Goal: Transaction & Acquisition: Purchase product/service

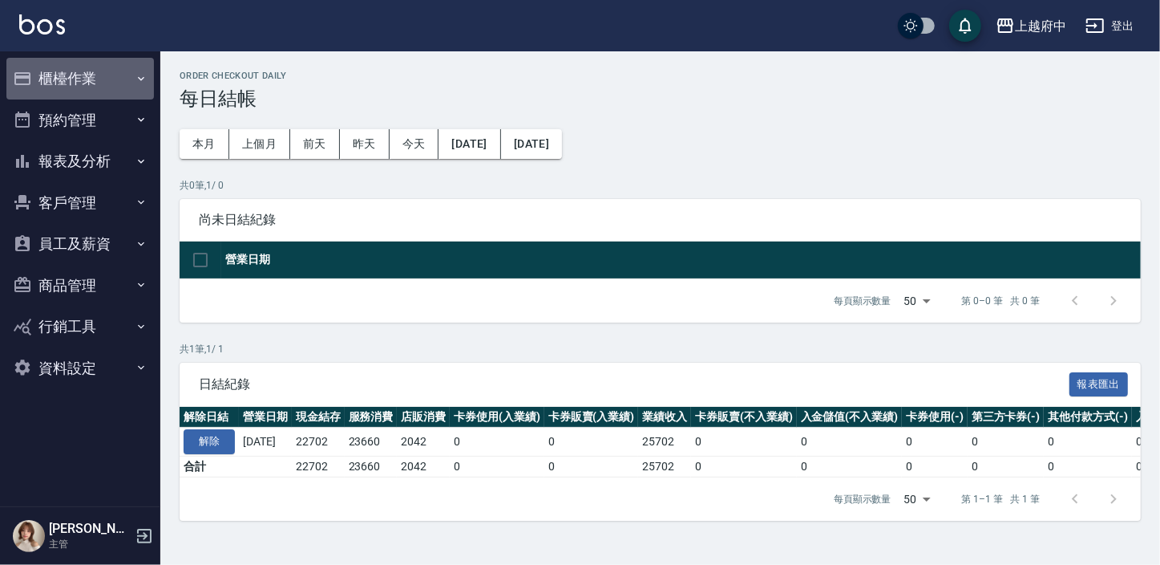
drag, startPoint x: 0, startPoint y: 0, endPoint x: 66, endPoint y: 79, distance: 103.1
click at [66, 79] on button "櫃檯作業" at bounding box center [80, 79] width 148 height 42
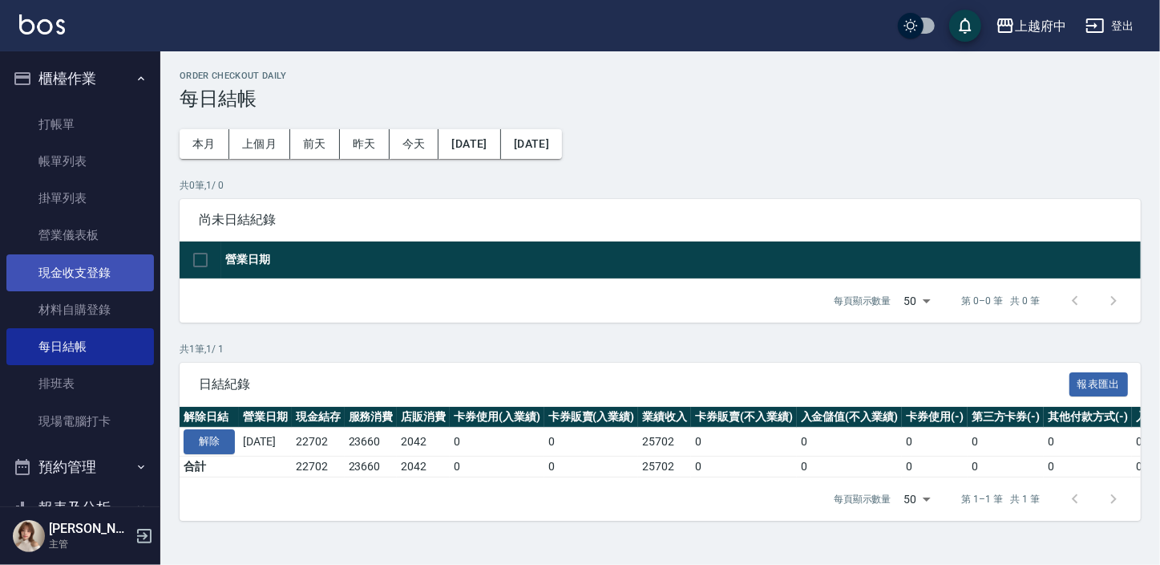
click at [72, 266] on link "現金收支登錄" at bounding box center [80, 272] width 148 height 37
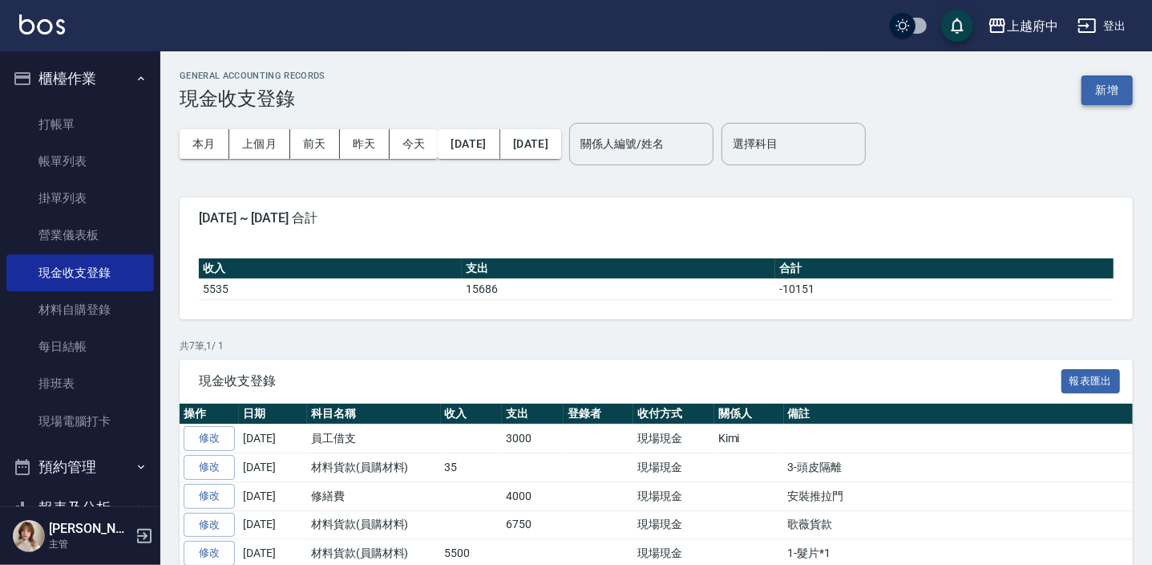
click at [1106, 84] on button "新增" at bounding box center [1107, 90] width 51 height 30
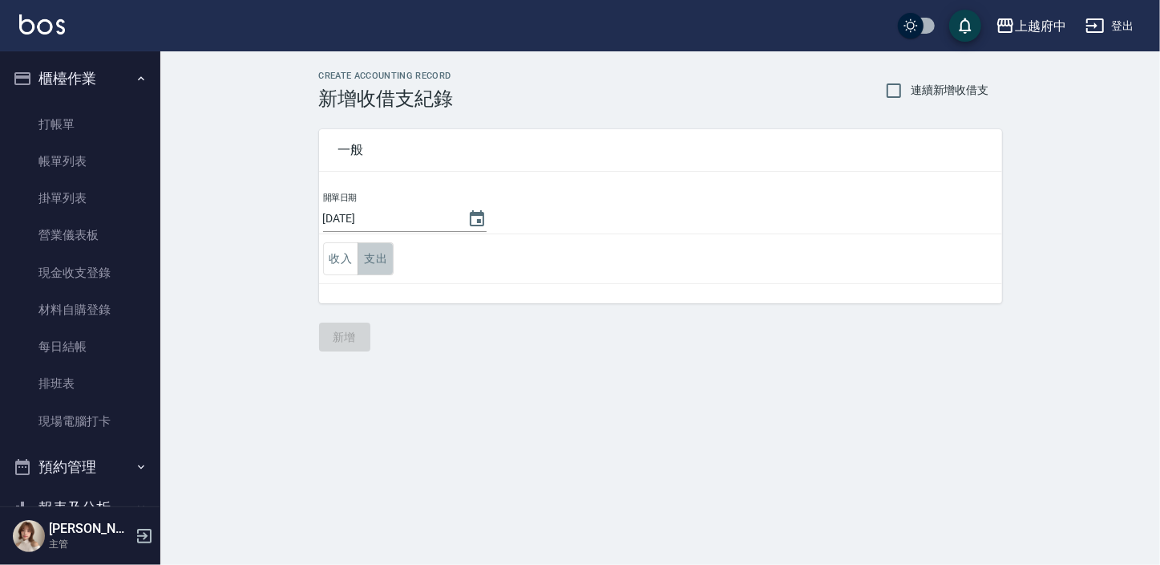
click at [368, 260] on button "支出" at bounding box center [376, 258] width 36 height 33
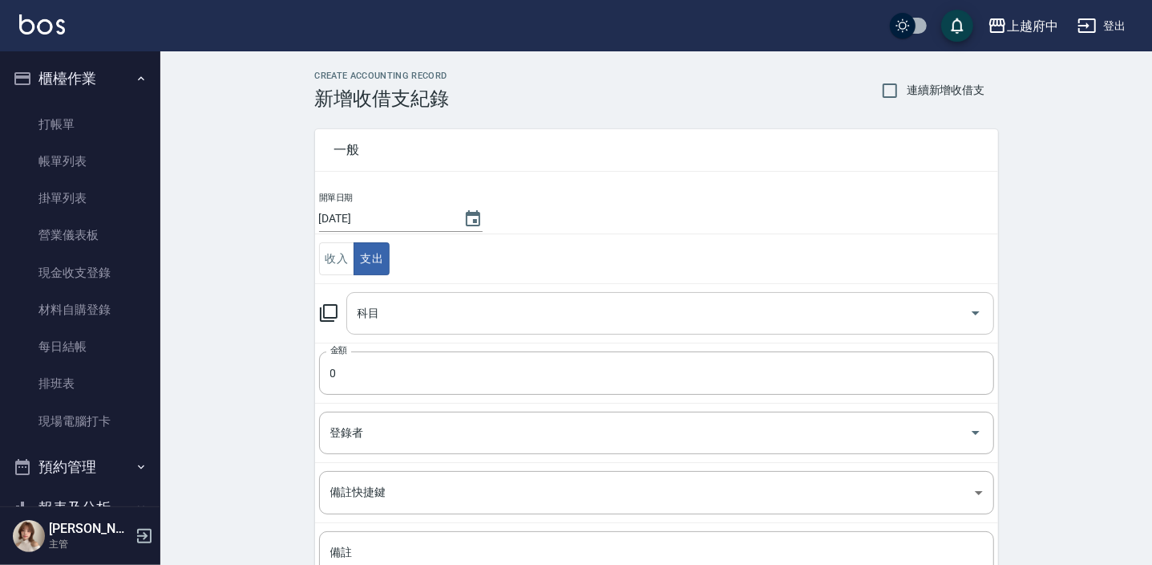
click at [408, 319] on input "科目" at bounding box center [658, 313] width 609 height 28
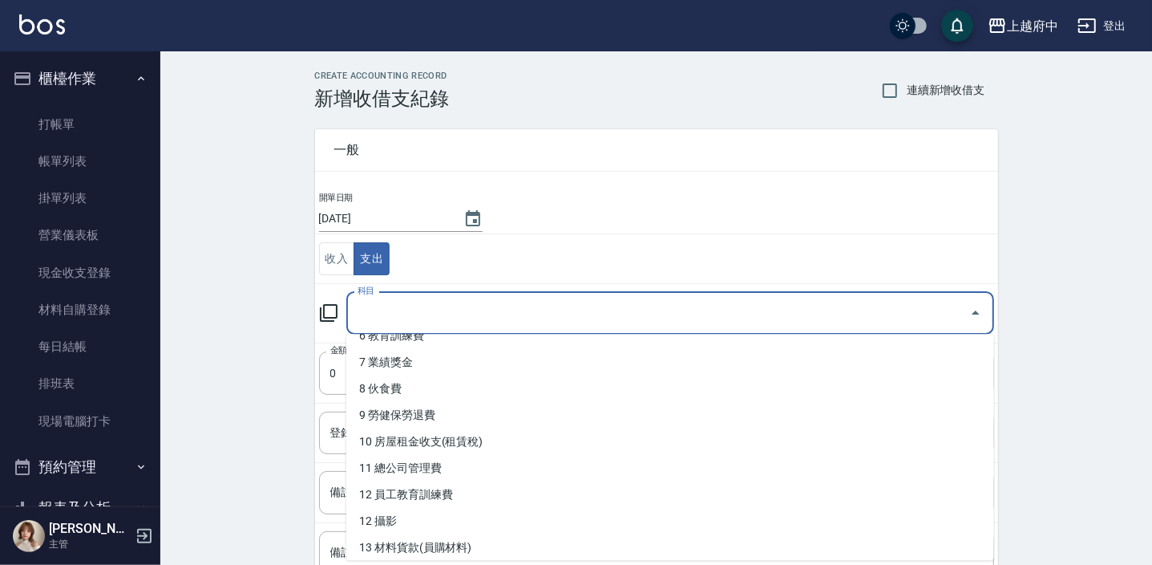
scroll to position [221, 0]
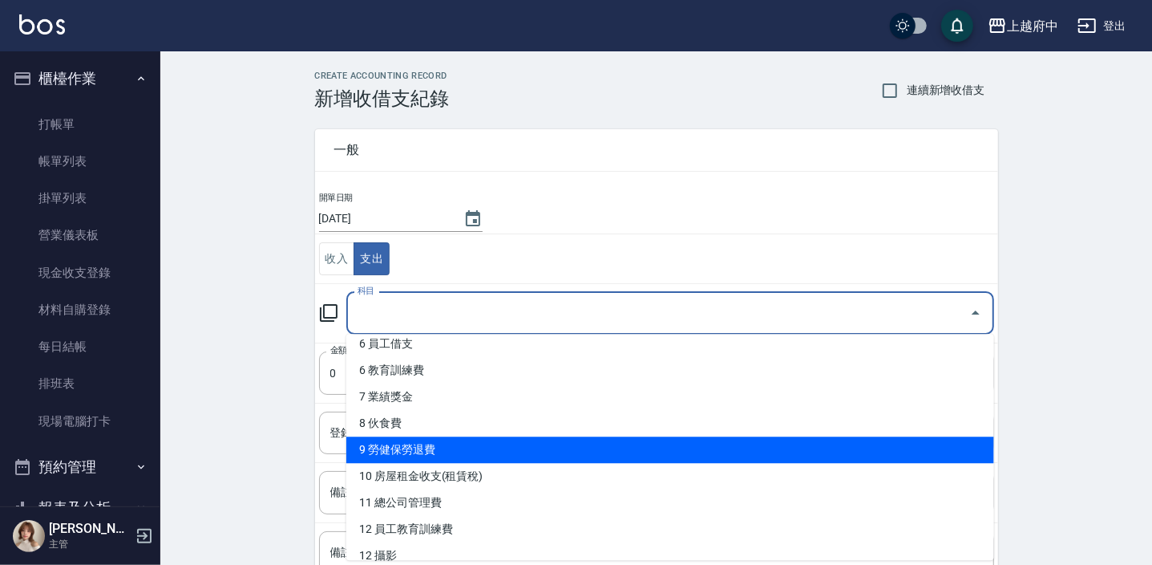
click at [427, 444] on li "9 勞健保勞退費" at bounding box center [670, 449] width 648 height 26
type input "9 勞健保勞退費"
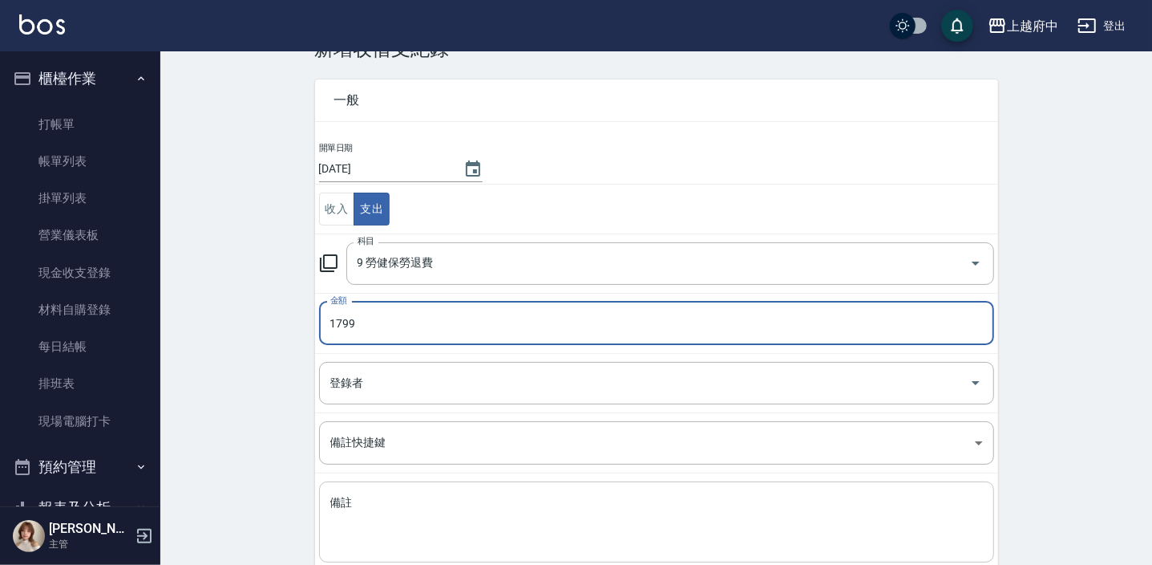
scroll to position [72, 0]
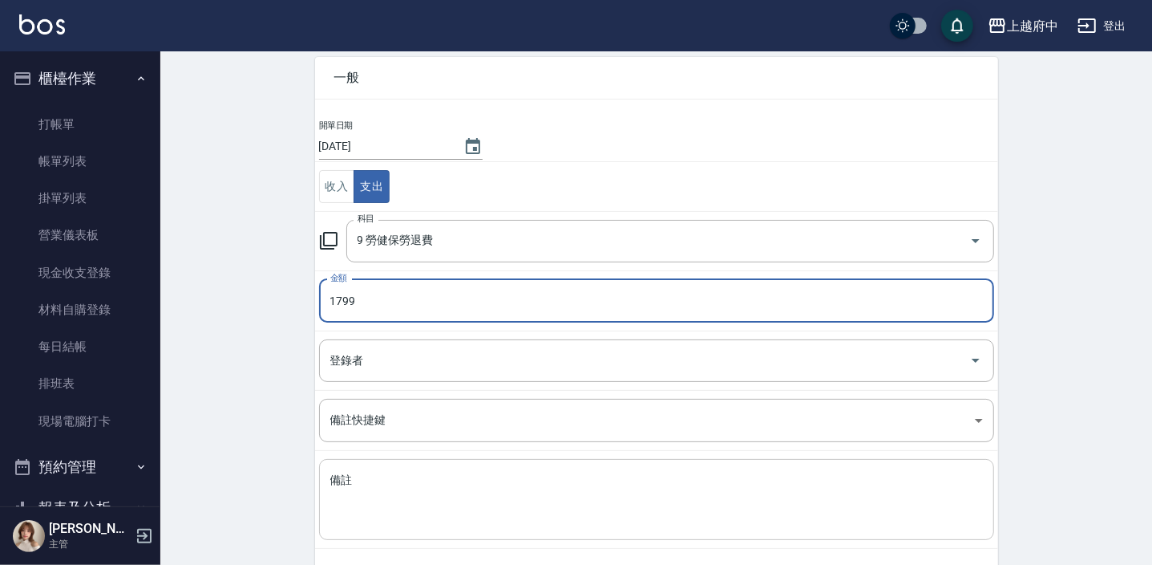
type input "1799"
click at [412, 487] on textarea "備註" at bounding box center [656, 499] width 653 height 55
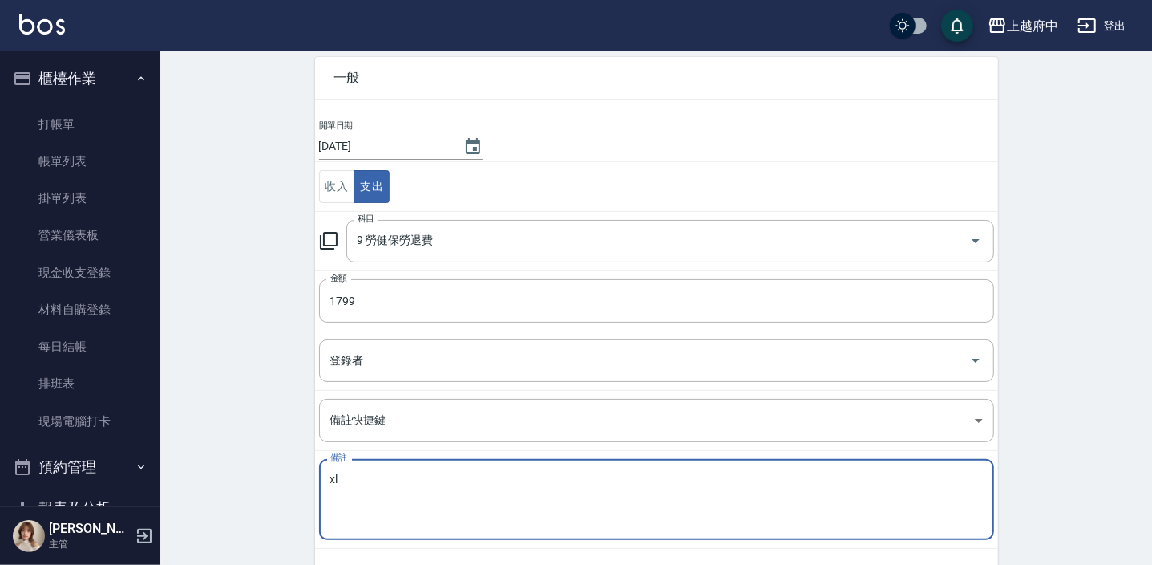
type textarea "x"
type textarea "勞"
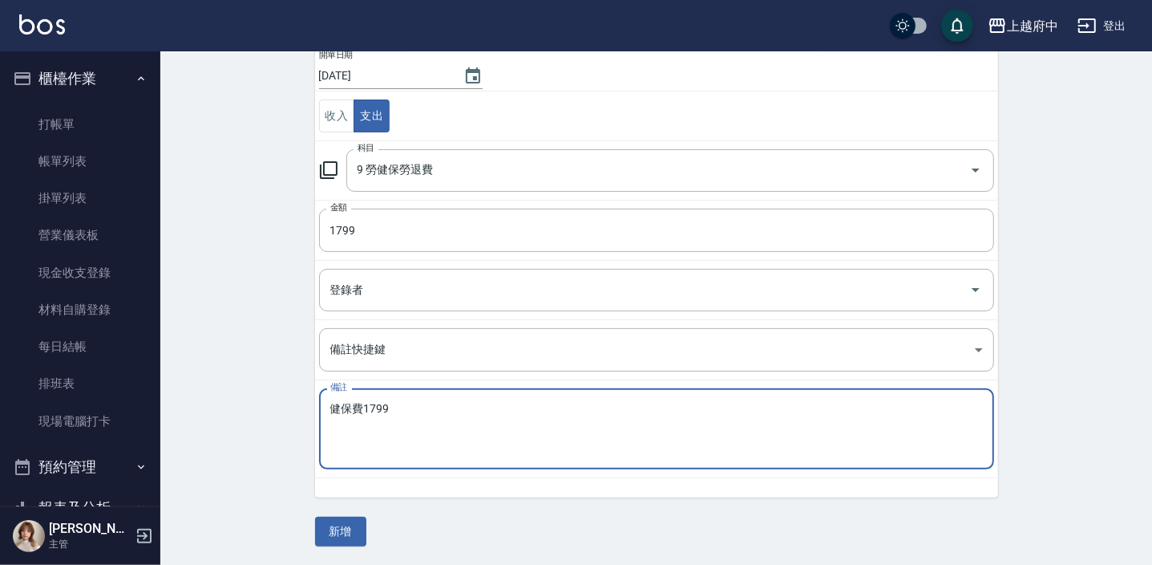
type textarea "健保費1799"
click at [537, 497] on div "一般 開單日期 2025/09/09 收入 支出 科目 9 勞健保勞退費 科目 金額 1799 金額 登錄者 登錄者 備註快捷鍵 ​ 備註快捷鍵 備註 健保費…" at bounding box center [656, 256] width 683 height 579
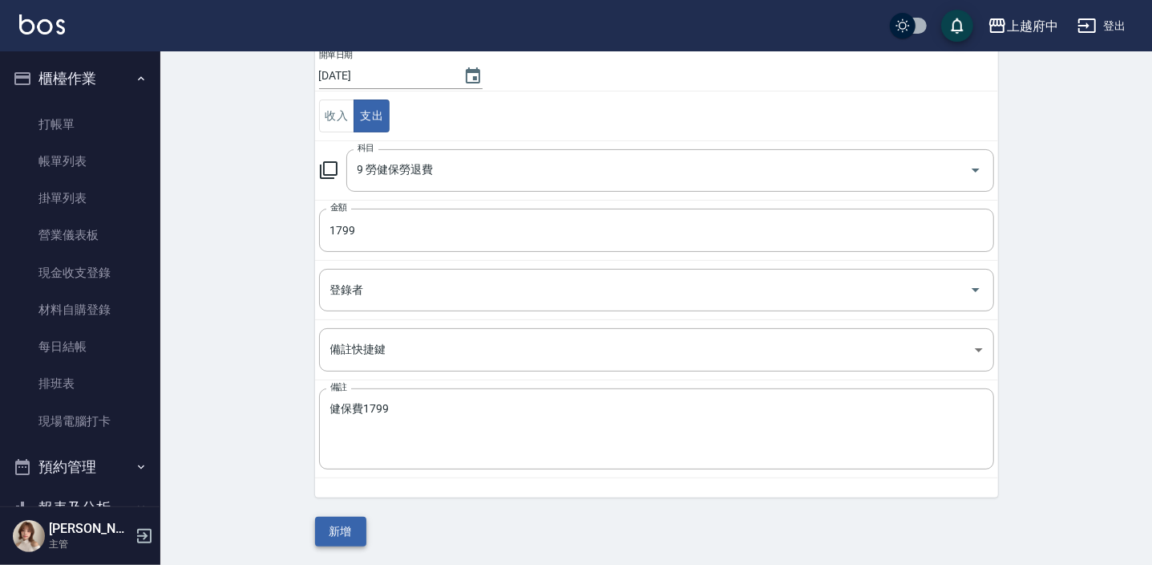
click at [358, 524] on button "新增" at bounding box center [340, 531] width 51 height 30
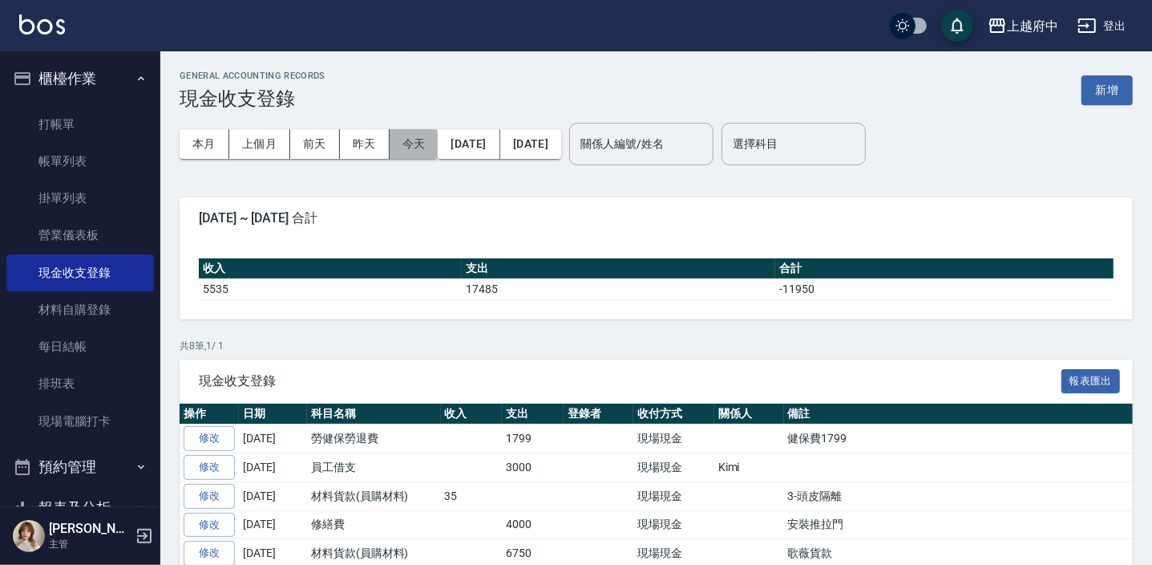
click at [411, 148] on button "今天" at bounding box center [414, 144] width 49 height 30
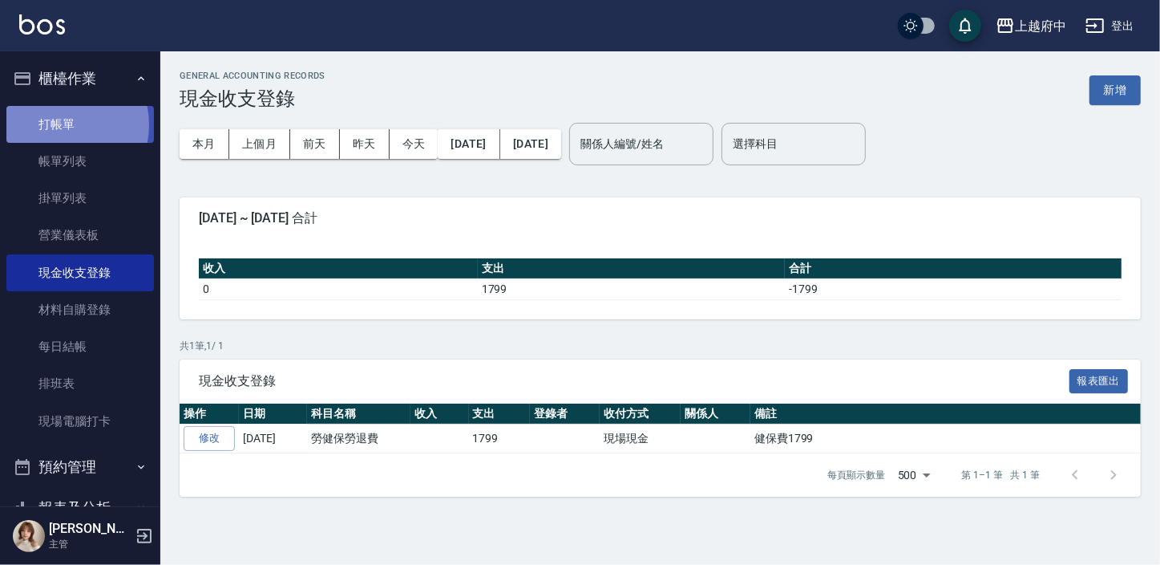
click at [55, 124] on link "打帳單" at bounding box center [80, 124] width 148 height 37
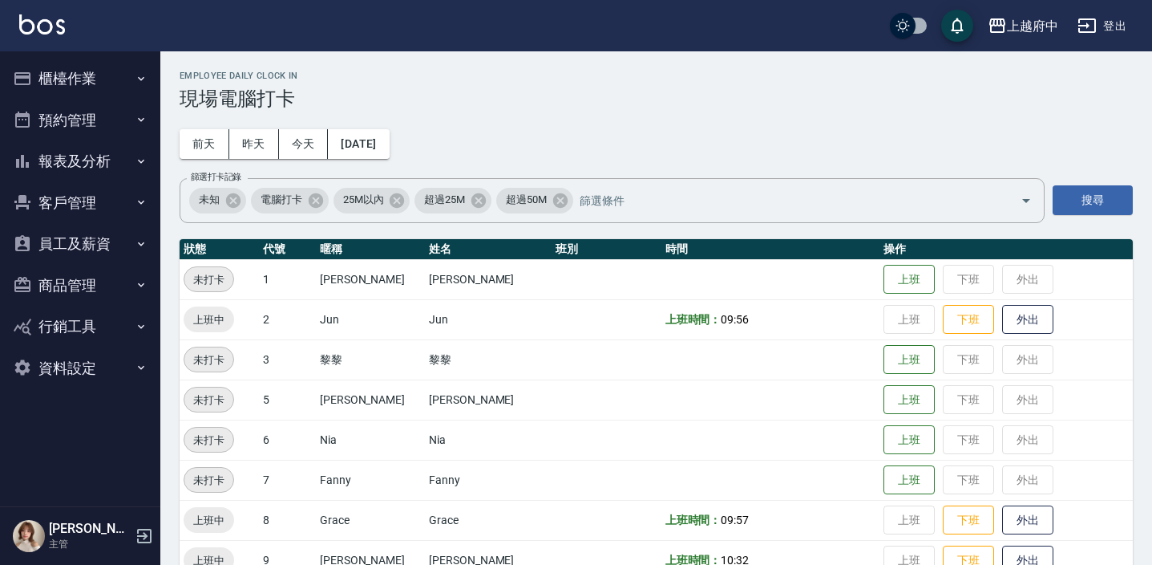
scroll to position [437, 0]
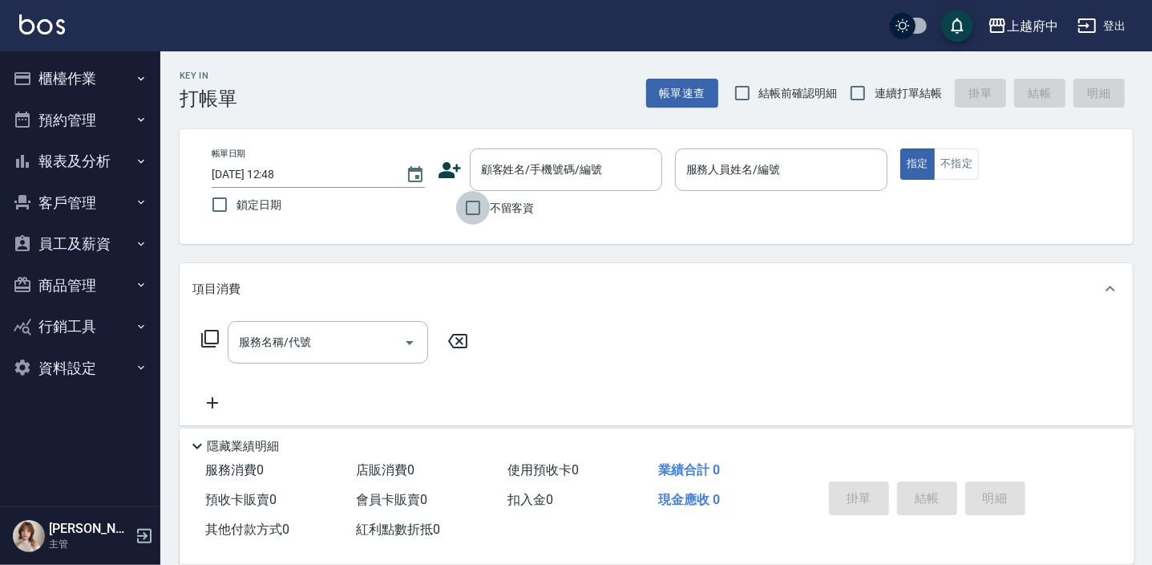
click at [476, 211] on input "不留客資" at bounding box center [473, 208] width 34 height 34
checkbox input "true"
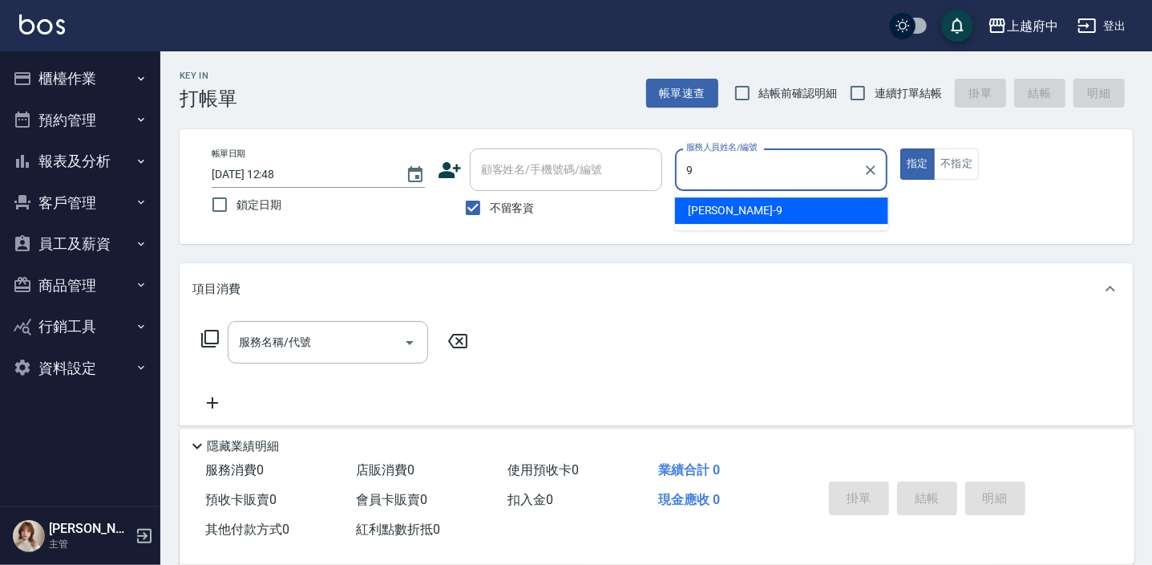
type input "[PERSON_NAME]-9"
type button "true"
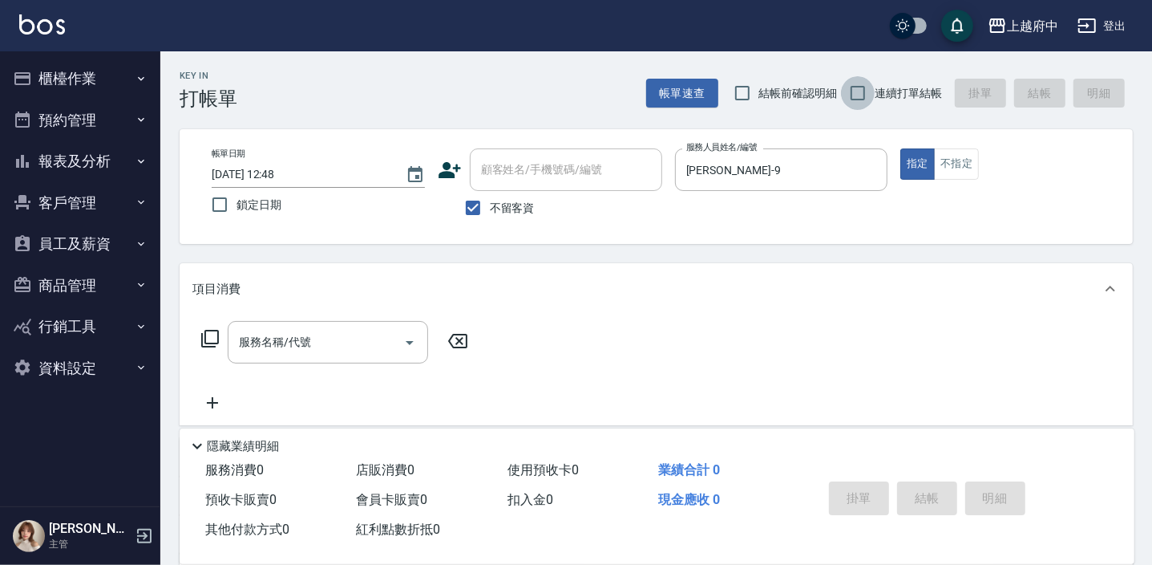
click at [861, 93] on input "連續打單結帳" at bounding box center [858, 93] width 34 height 34
checkbox input "true"
click at [331, 352] on input "服務名稱/代號" at bounding box center [316, 342] width 162 height 28
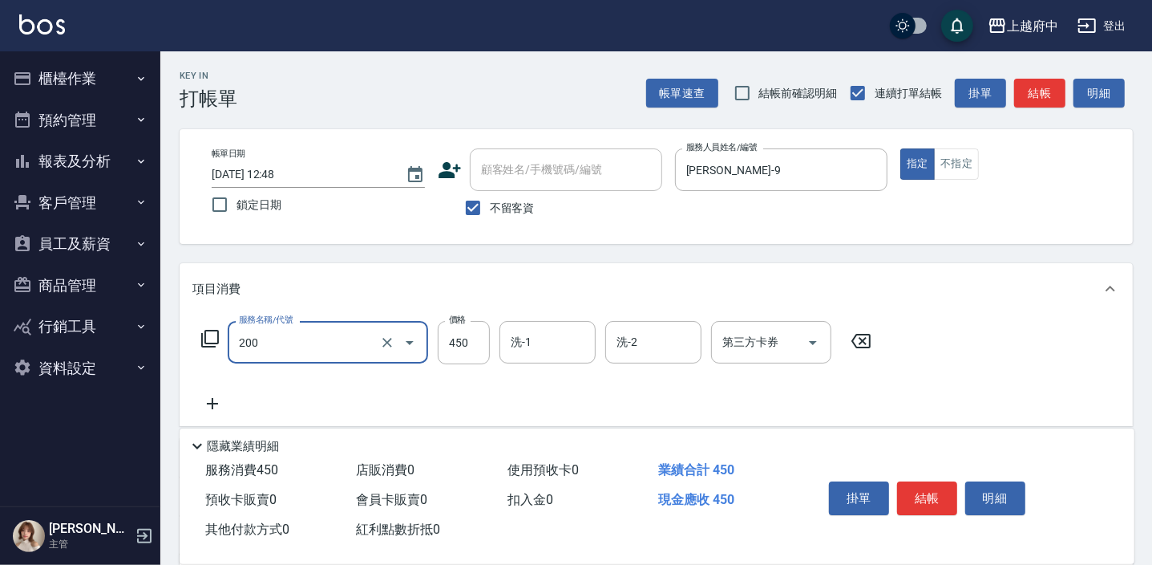
type input "有機洗髮(200)"
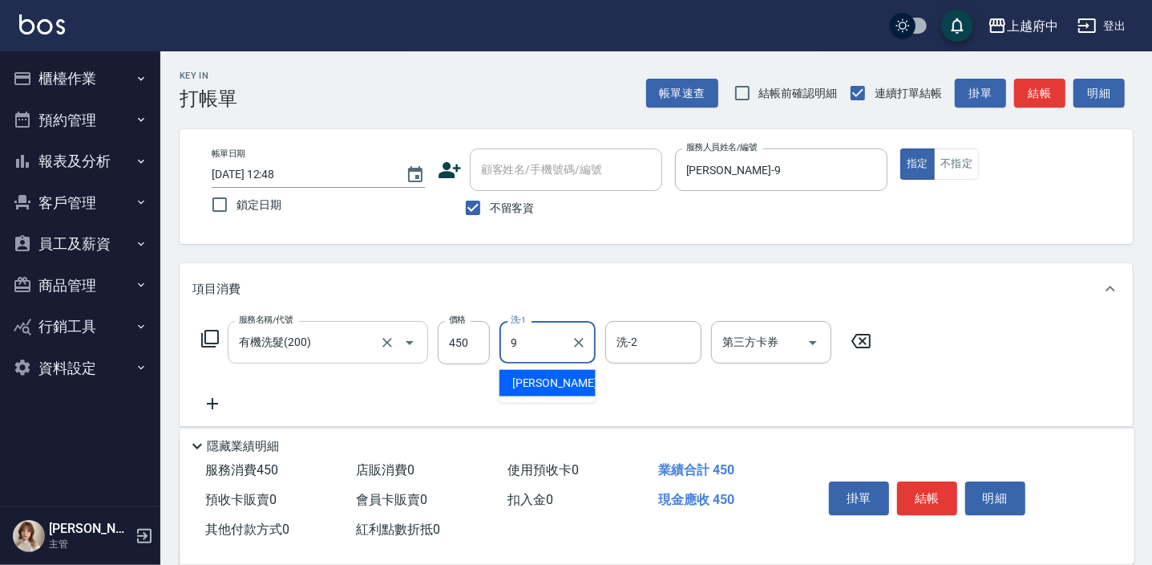
type input "[PERSON_NAME]-9"
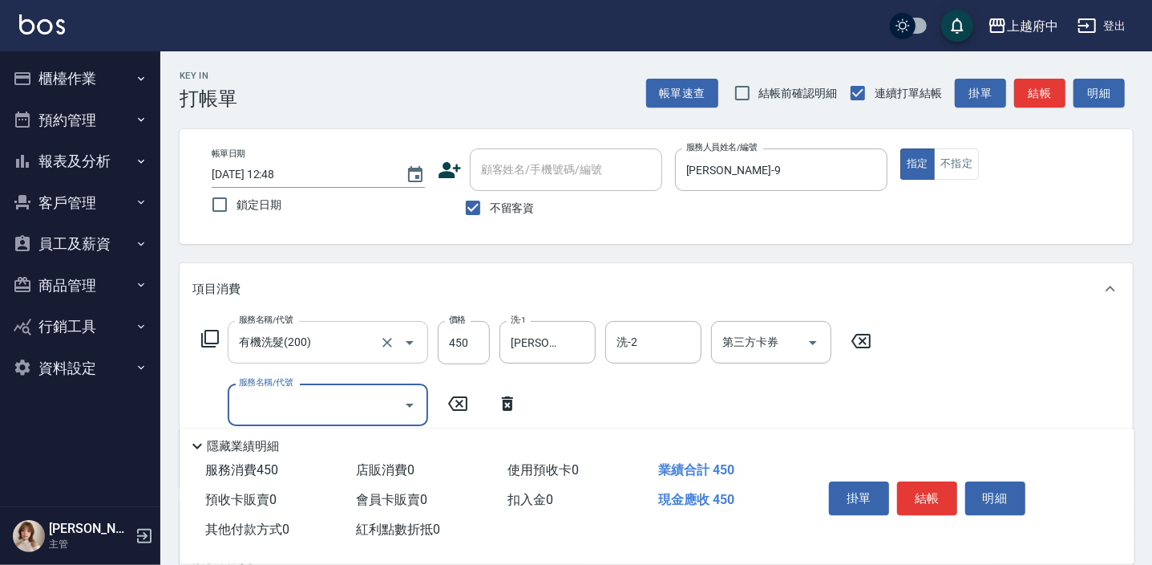
scroll to position [72, 0]
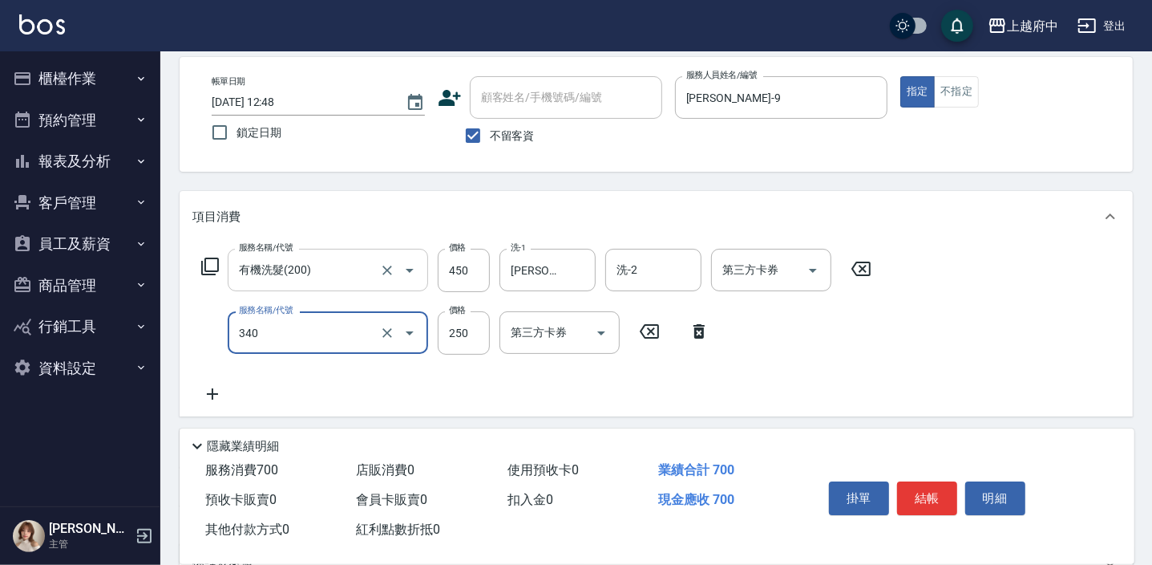
type input "剪髮(340)"
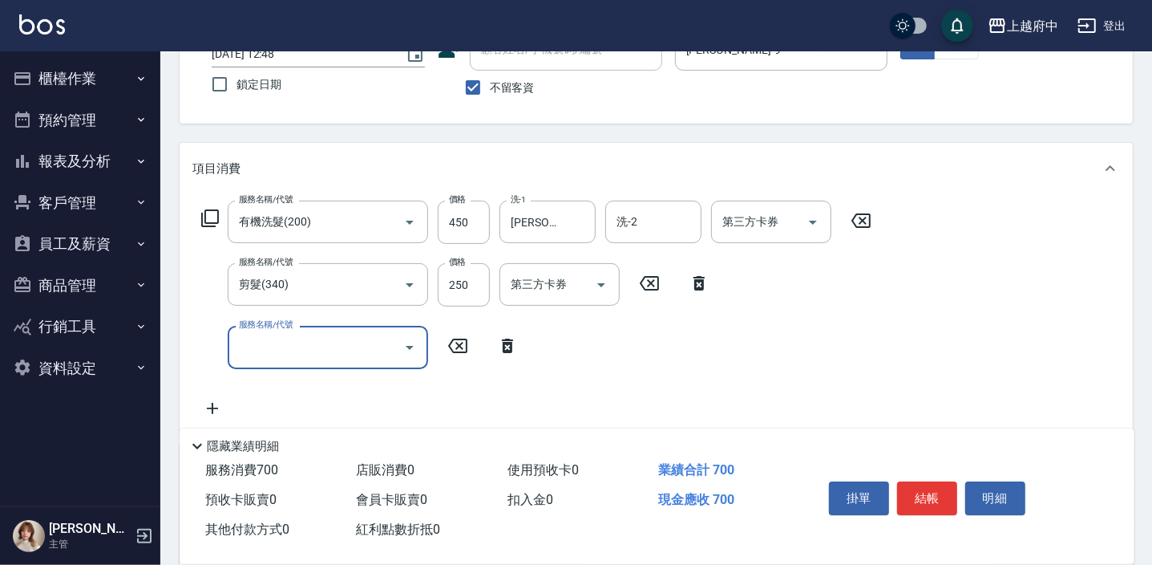
scroll to position [145, 0]
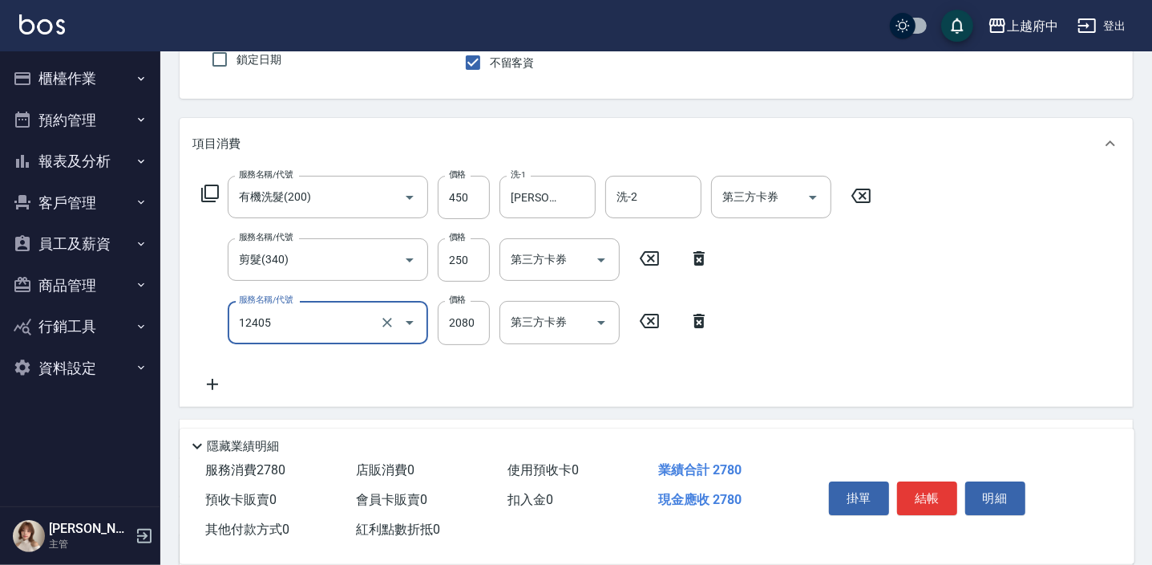
type input "染髮L(12405)"
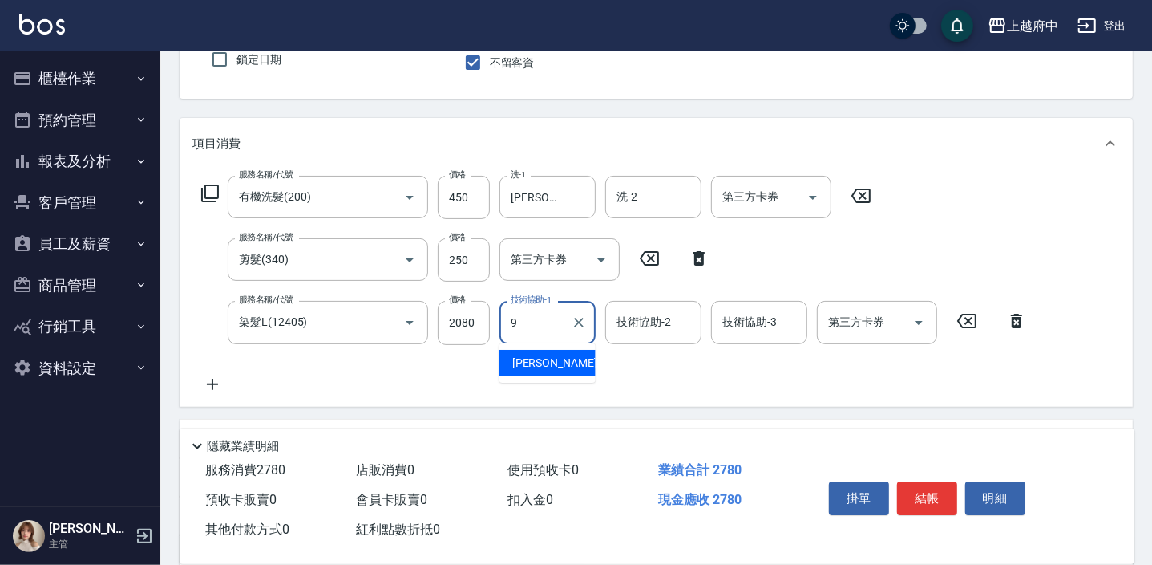
type input "[PERSON_NAME]-9"
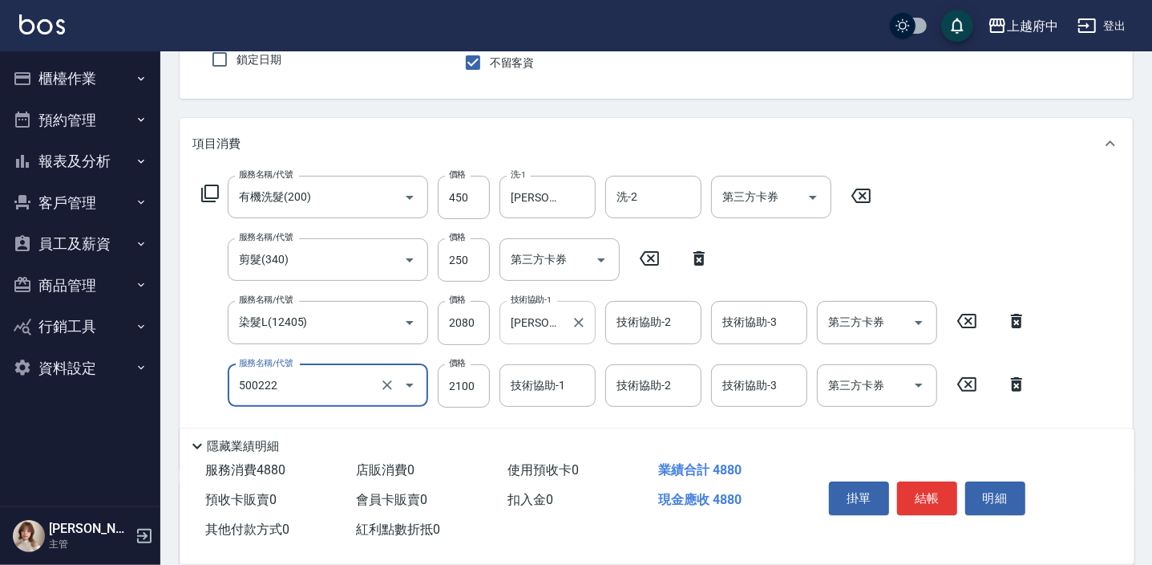
type input "漂髮 長(500222)"
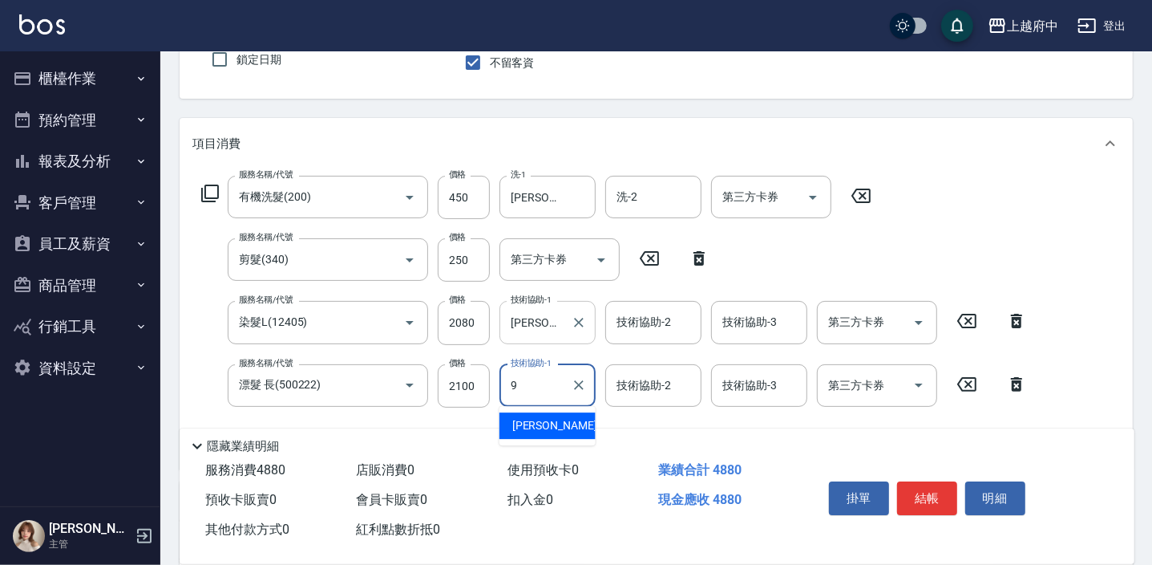
type input "[PERSON_NAME]-9"
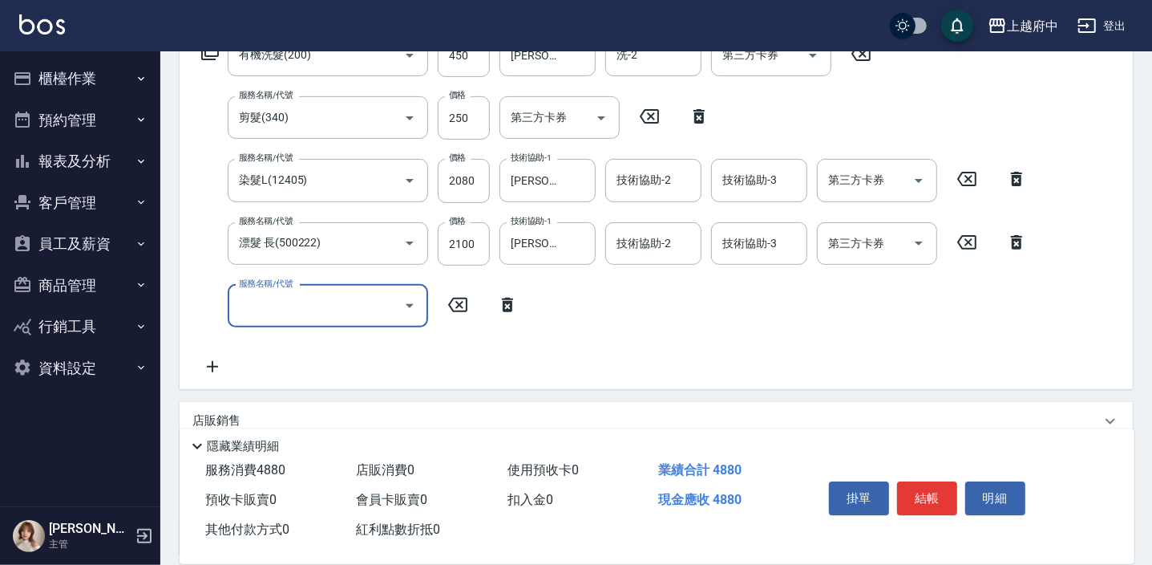
scroll to position [291, 0]
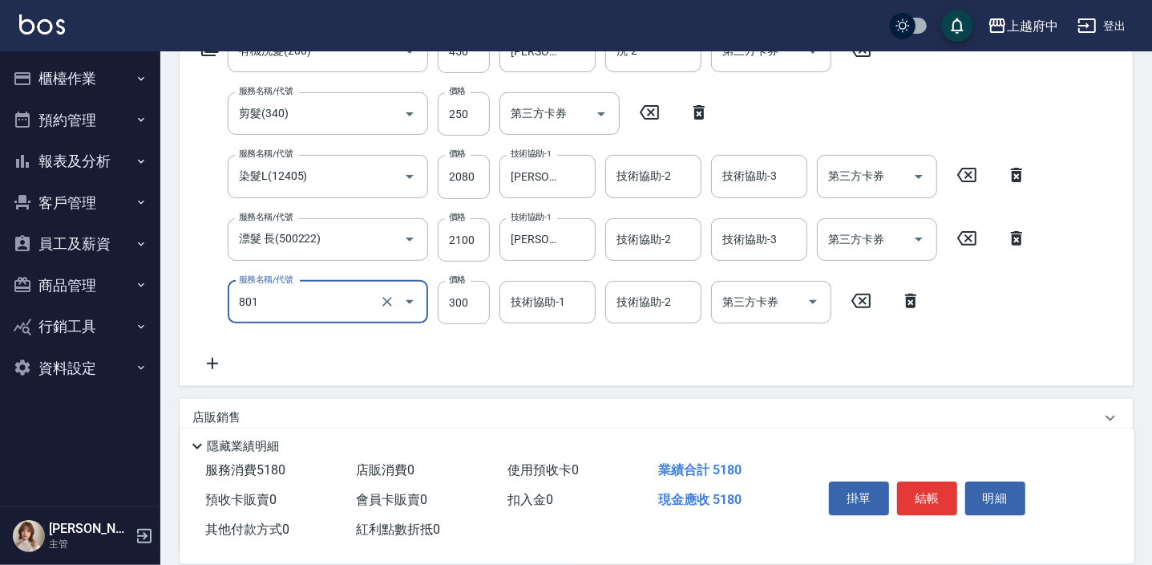
type input "區塊染髮(801)"
click at [473, 250] on input "2100" at bounding box center [464, 239] width 52 height 43
type input "1000"
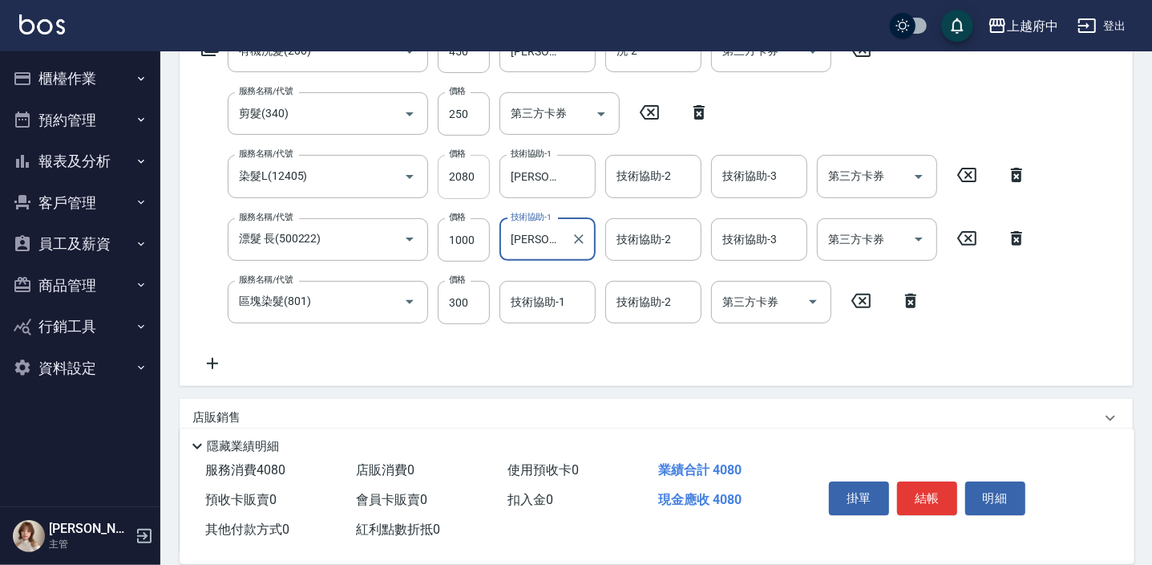
click at [463, 182] on input "2080" at bounding box center [464, 176] width 52 height 43
type input "800"
click at [538, 293] on div "技術協助-1 技術協助-1" at bounding box center [548, 302] width 96 height 43
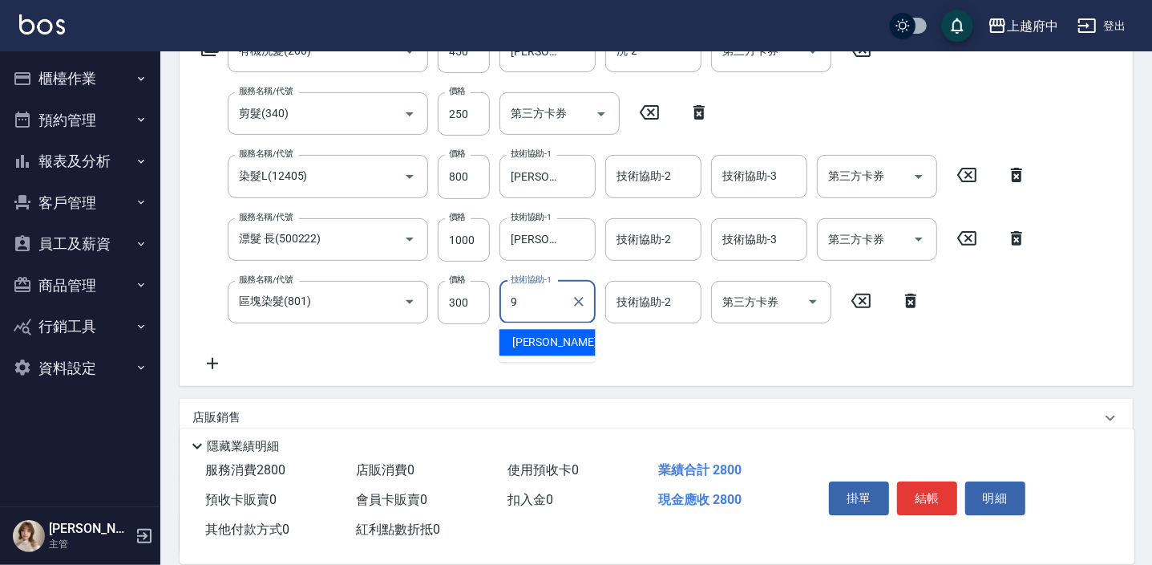
type input "[PERSON_NAME]-9"
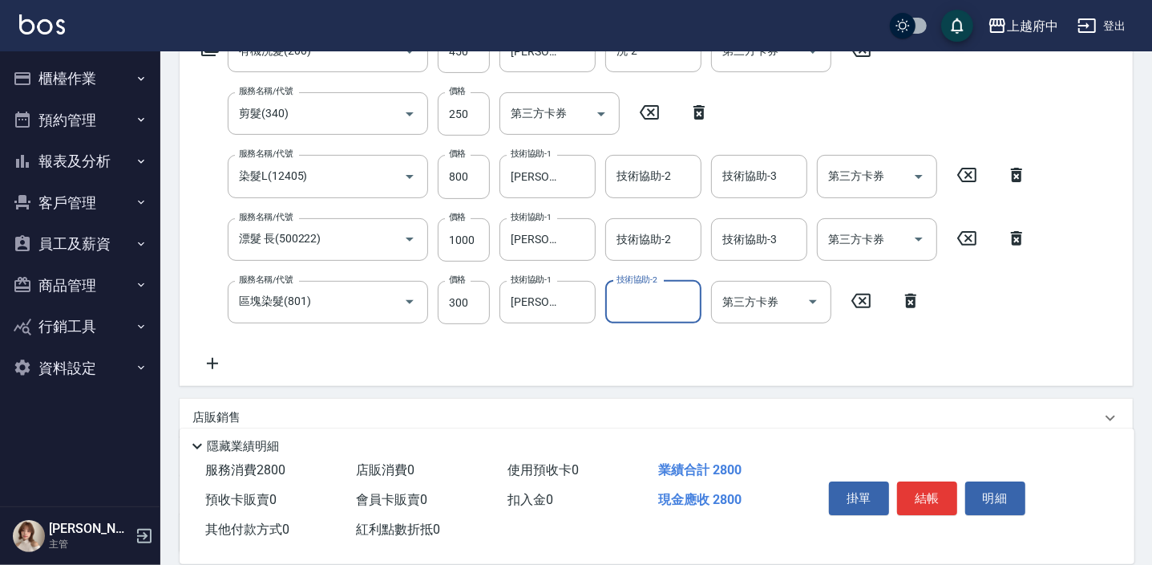
click at [504, 372] on div "服務名稱/代號 有機洗髮(200) 服務名稱/代號 價格 450 價格 洗-1 [PERSON_NAME]-9 洗-1 洗-2 洗-2 第三方卡券 第三方卡券…" at bounding box center [656, 204] width 953 height 362
click at [511, 361] on div "服務名稱/代號 有機洗髮(200) 服務名稱/代號 價格 450 價格 洗-1 [PERSON_NAME]-9 洗-1 洗-2 洗-2 第三方卡券 第三方卡券…" at bounding box center [614, 201] width 844 height 343
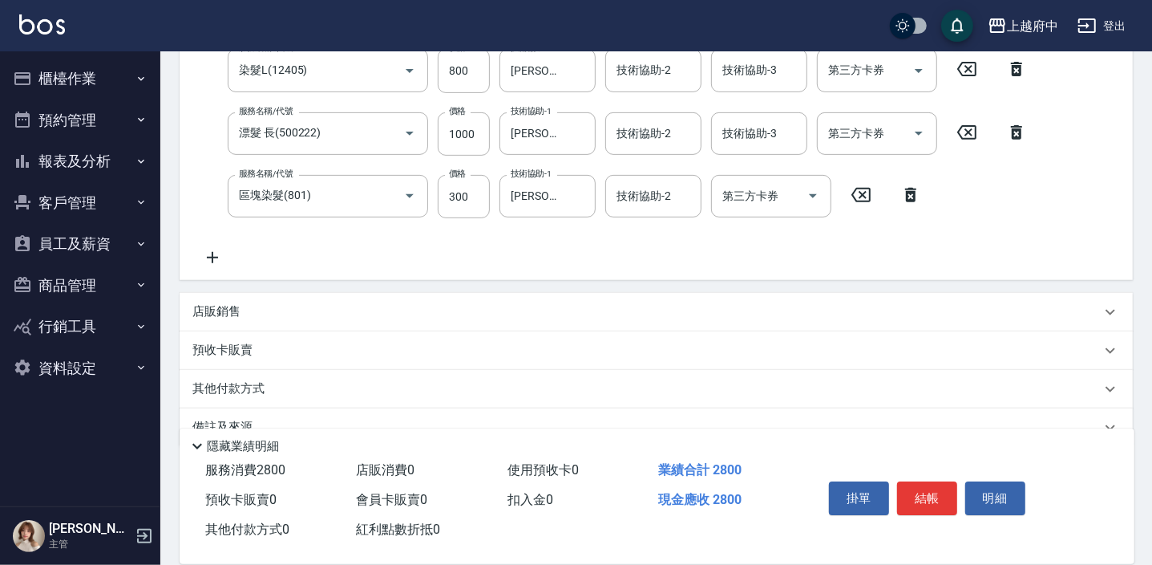
scroll to position [429, 0]
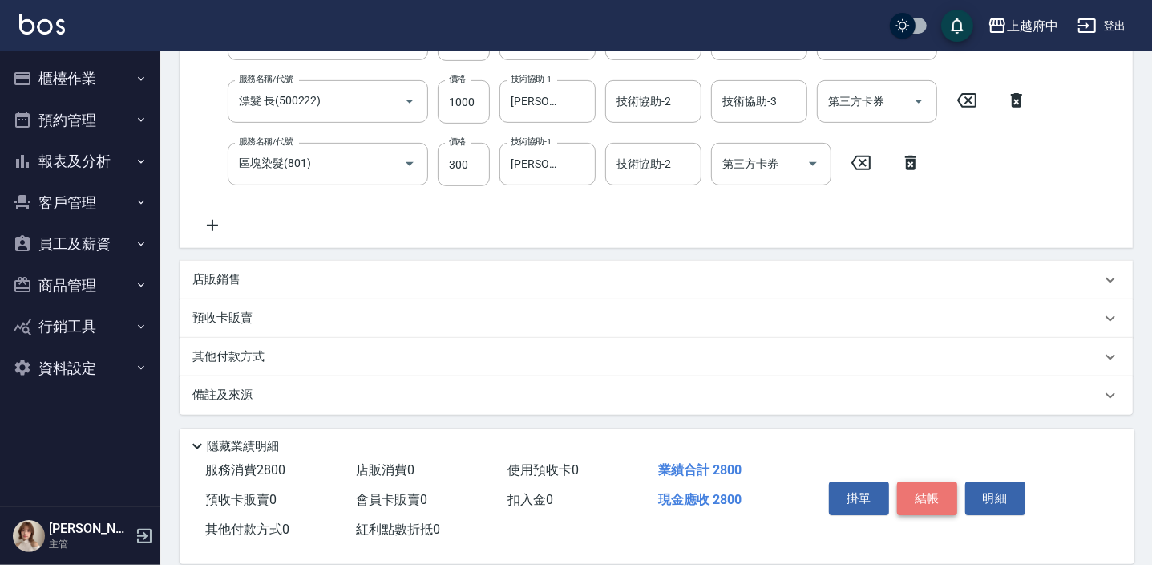
click at [931, 499] on button "結帳" at bounding box center [927, 498] width 60 height 34
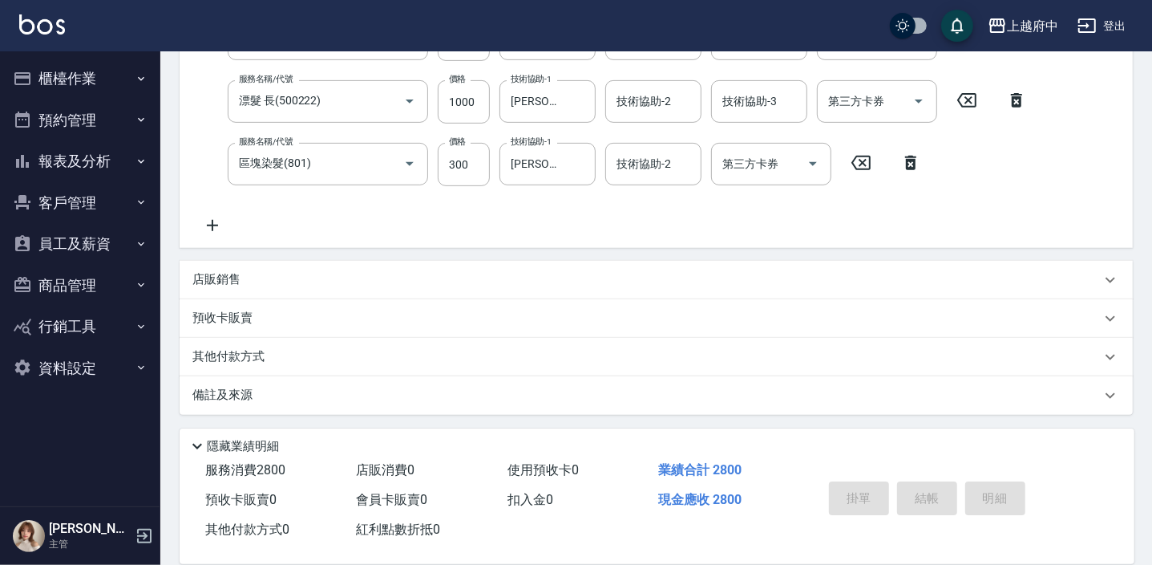
type input "[DATE] 12:50"
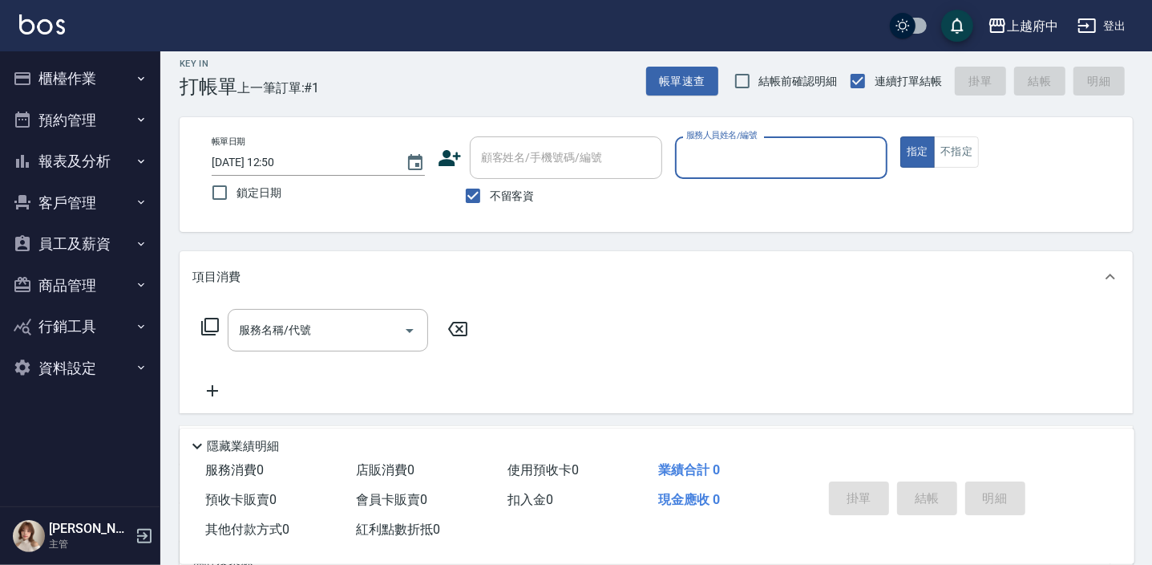
scroll to position [9, 0]
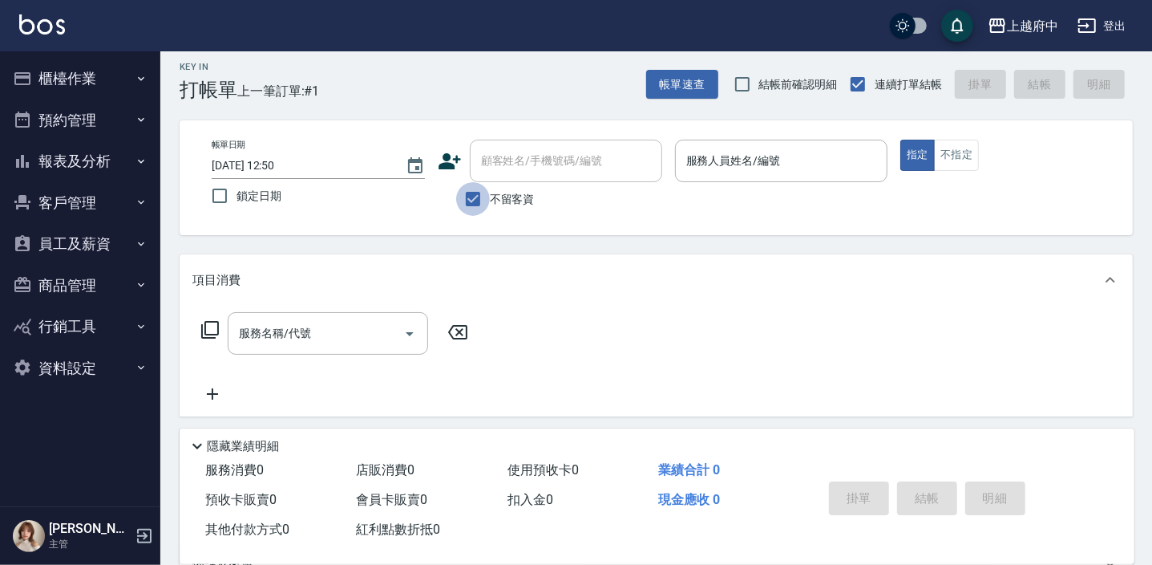
click at [472, 202] on input "不留客資" at bounding box center [473, 199] width 34 height 34
checkbox input "false"
click at [449, 164] on icon at bounding box center [450, 161] width 22 height 16
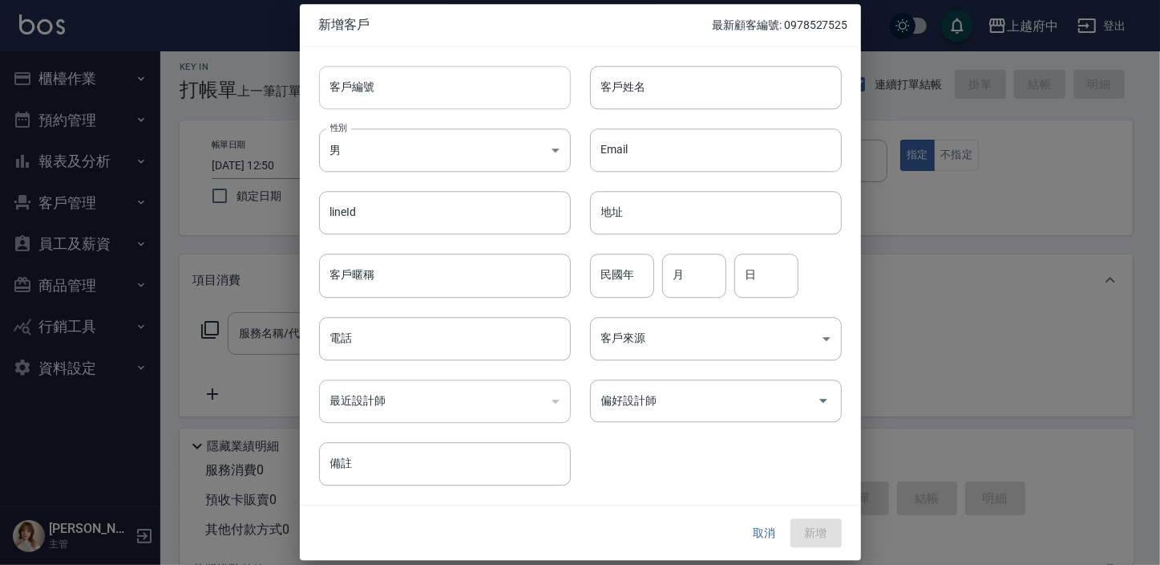
click at [356, 80] on input "客戶編號" at bounding box center [445, 87] width 252 height 43
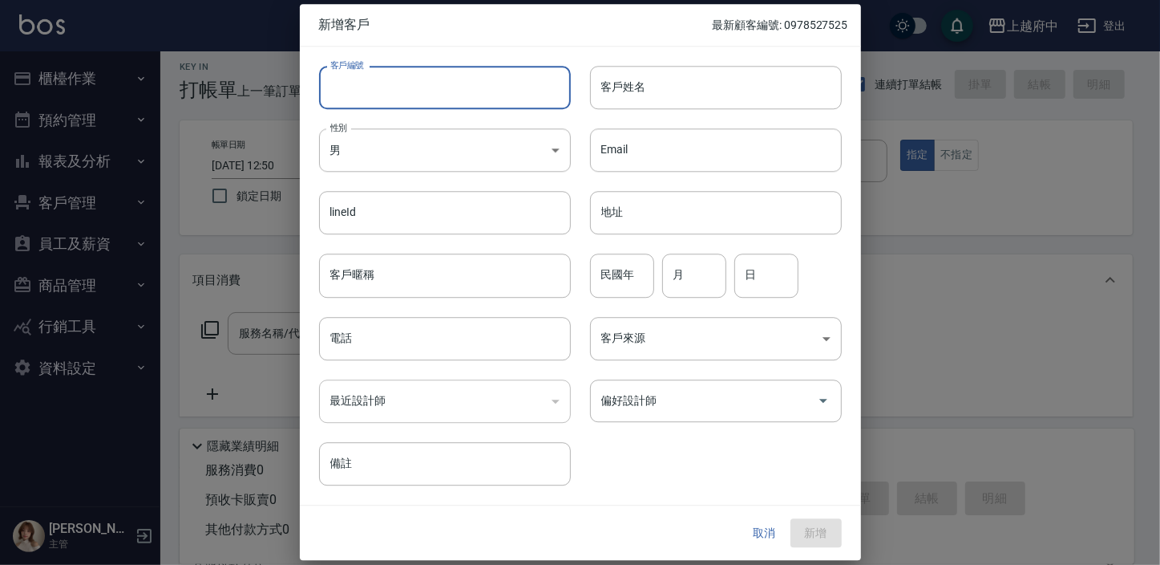
type input "ㄒ"
type input "v"
type input "V86988"
click at [619, 86] on input "客戶姓名" at bounding box center [716, 87] width 252 height 43
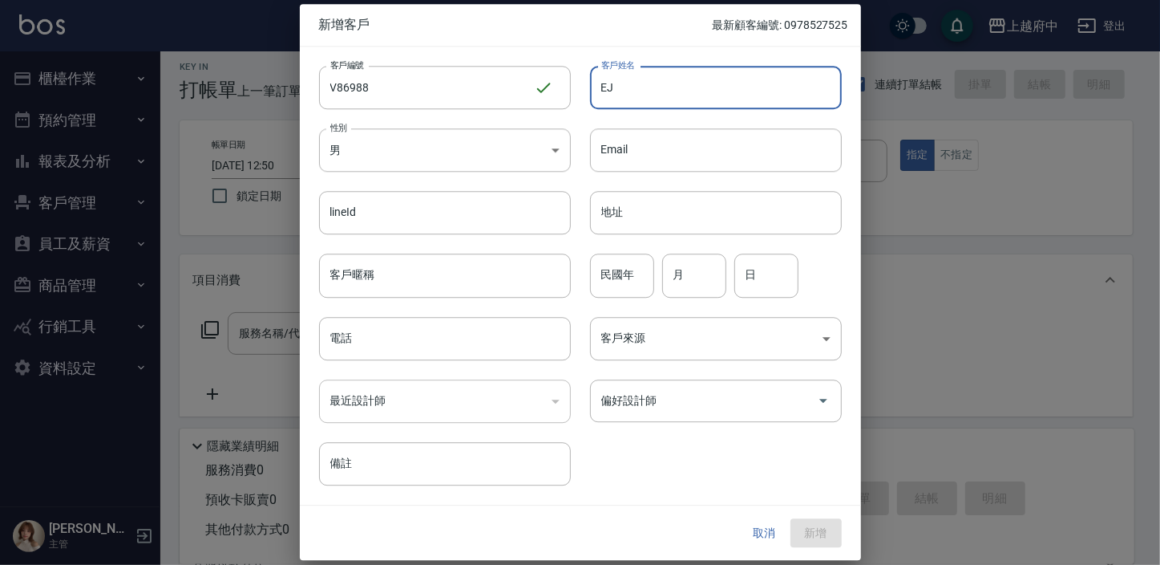
type input "E"
type input "[PERSON_NAME]"
click at [423, 289] on input "客戶暱稱" at bounding box center [445, 275] width 252 height 43
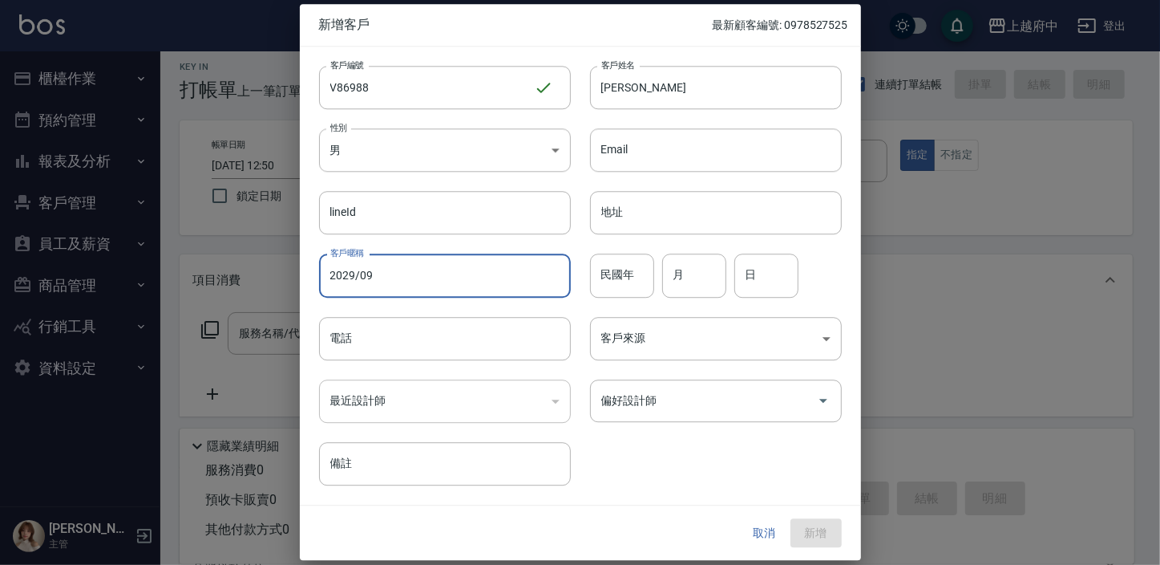
click at [350, 279] on input "2029/09" at bounding box center [445, 275] width 252 height 43
type input "2027/09"
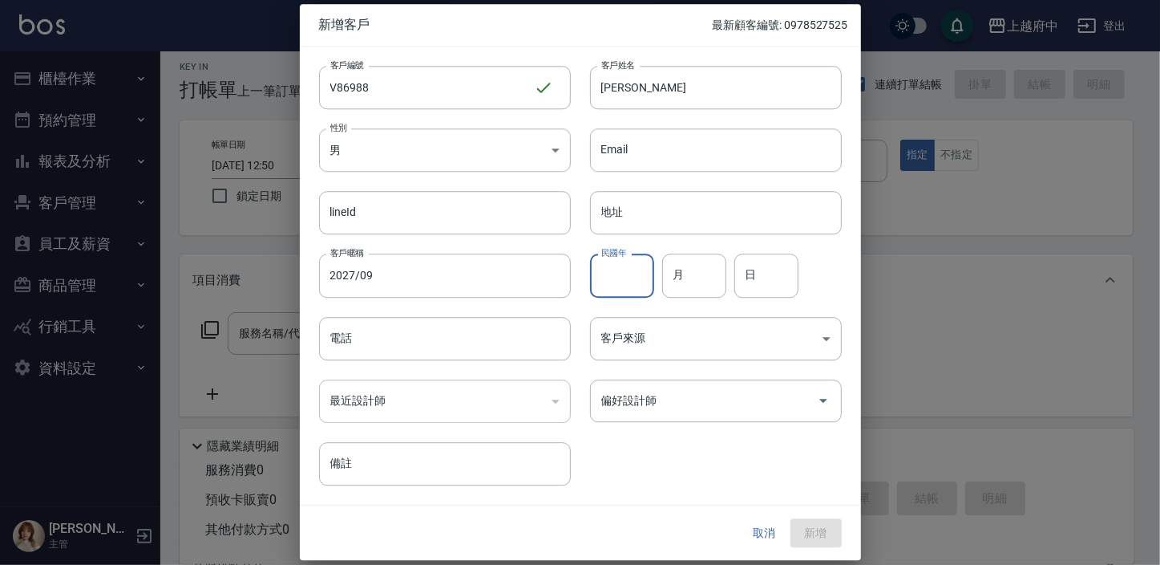
click at [617, 281] on input "民國年" at bounding box center [622, 275] width 64 height 43
click at [714, 282] on input "月" at bounding box center [694, 275] width 64 height 43
type input "1"
type input "16"
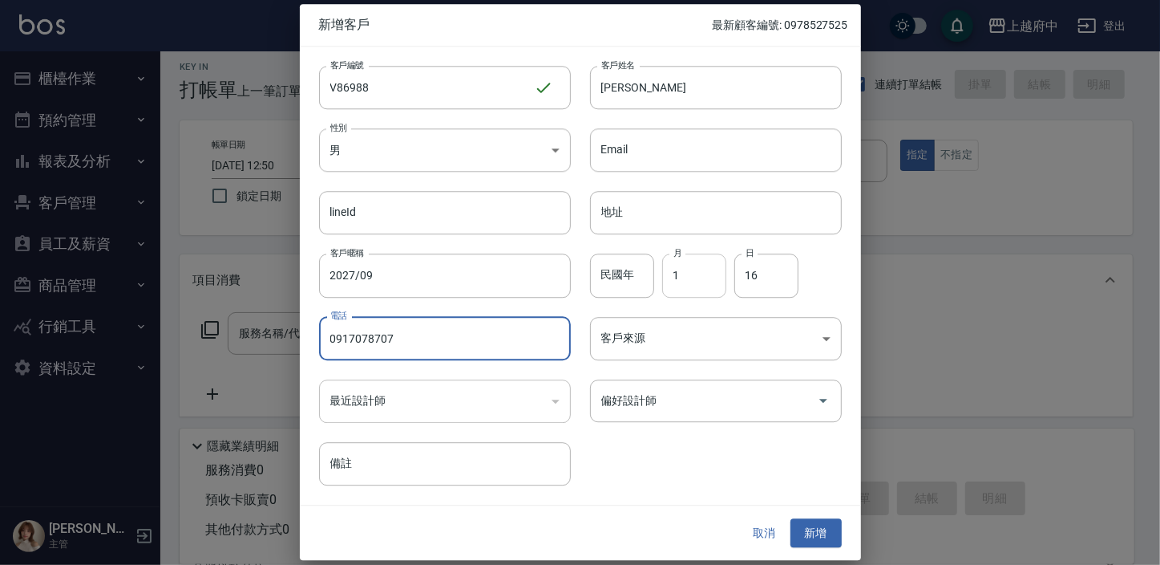
type input "0917078707"
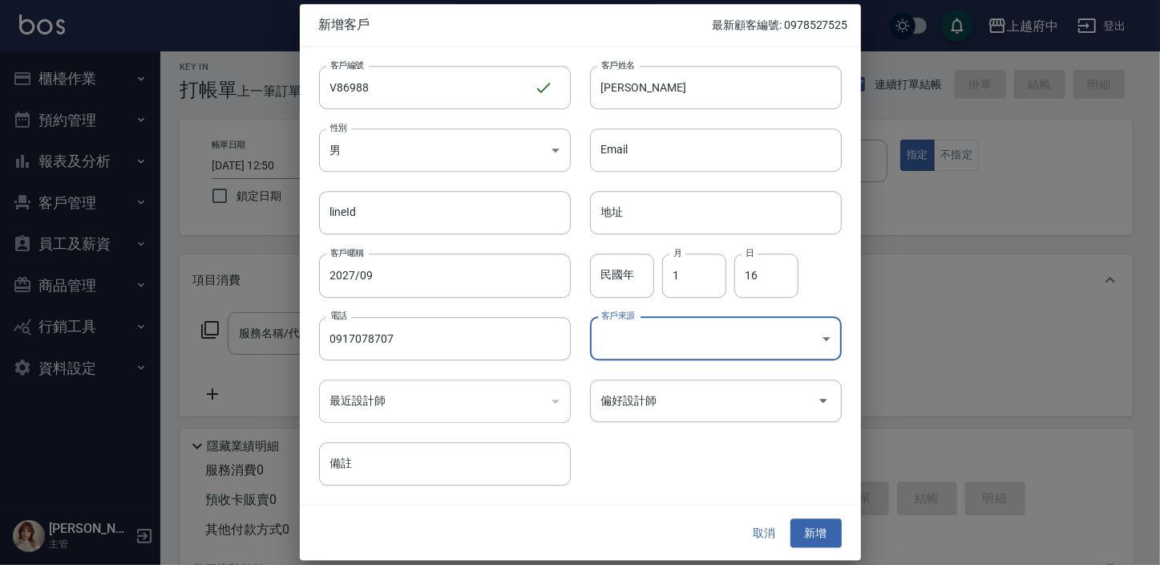
click at [664, 469] on div "客戶編號 V86988 ​ 客戶編號 客戶姓名 [PERSON_NAME] 客戶姓名 性別 男 [DEMOGRAPHIC_DATA] 性別 Email Ema…" at bounding box center [571, 266] width 542 height 439
click at [820, 527] on button "新增" at bounding box center [816, 533] width 51 height 30
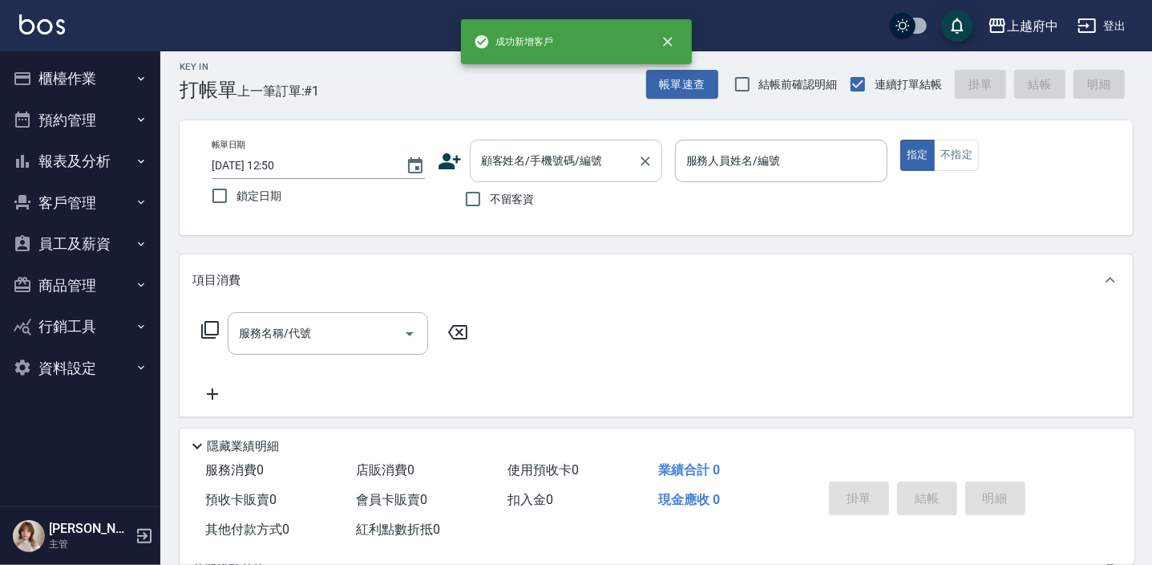
click at [521, 168] on input "顧客姓名/手機號碼/編號" at bounding box center [554, 161] width 154 height 28
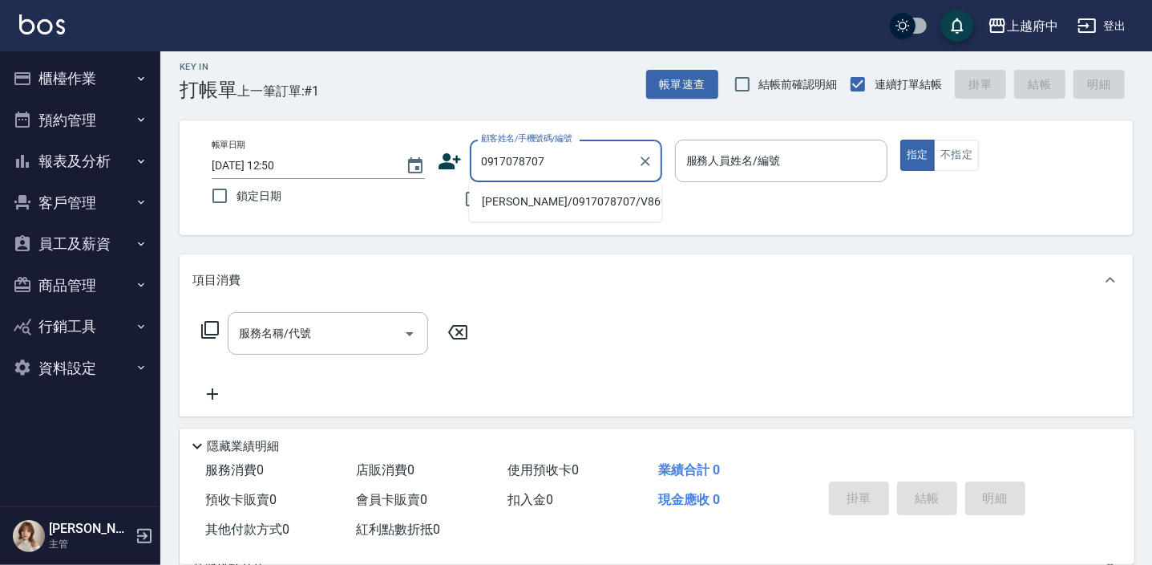
click at [577, 202] on li "[PERSON_NAME]/0917078707/V86988" at bounding box center [565, 201] width 192 height 26
type input "[PERSON_NAME]/0917078707/V86988"
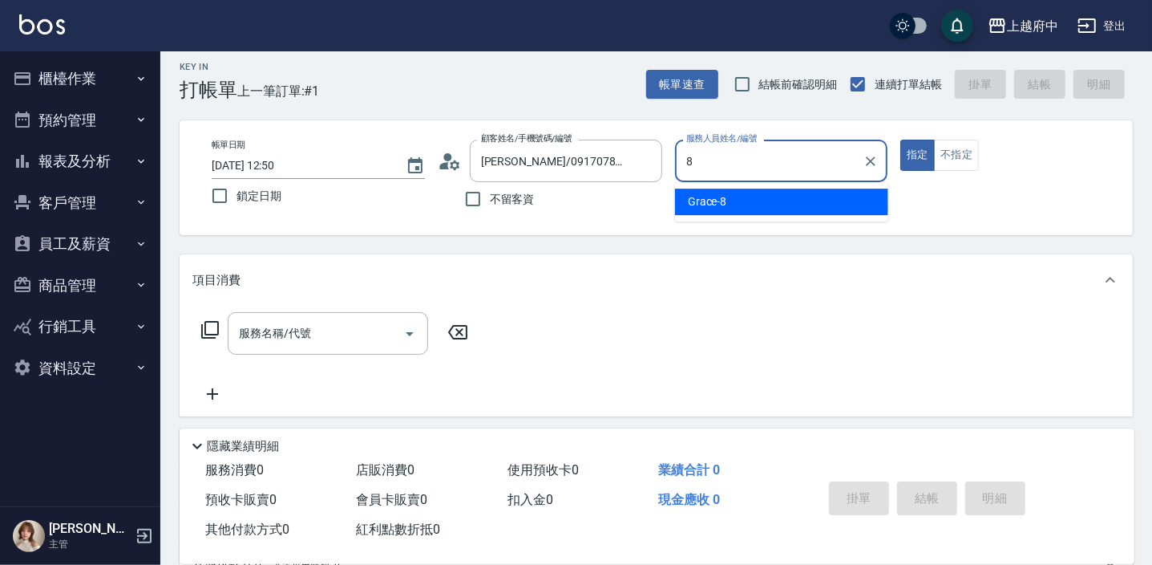
type input "Grace-8"
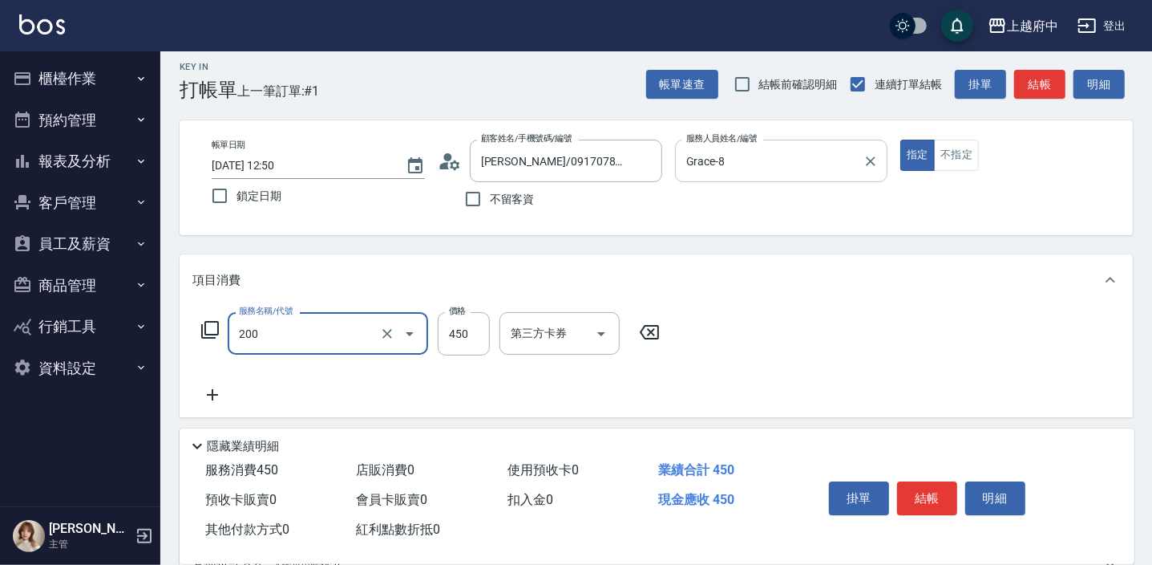
type input "有機洗髮(200)"
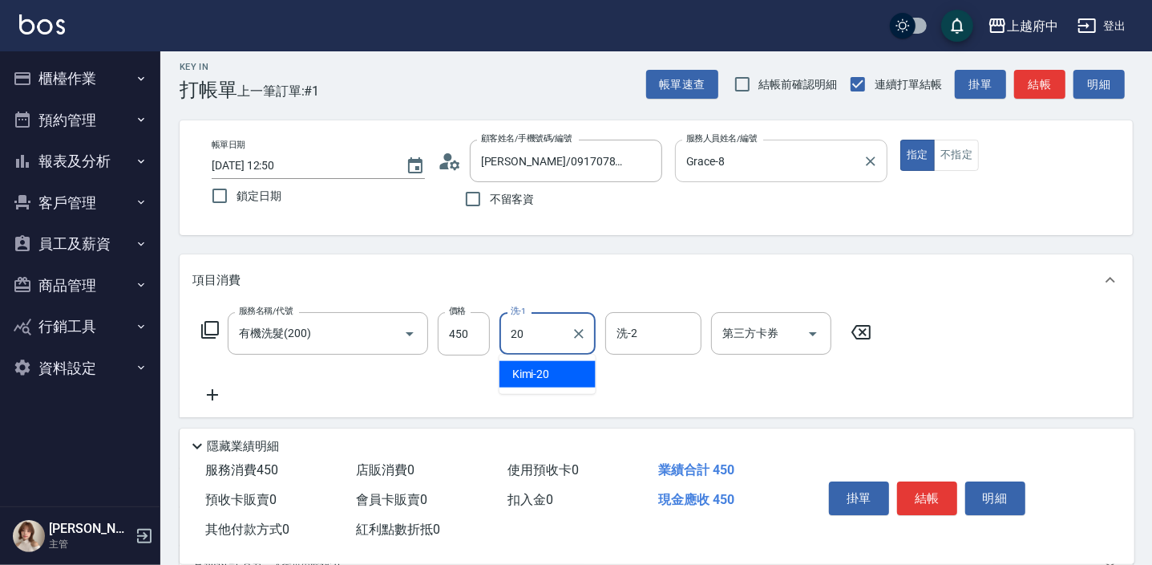
type input "Kimi-20"
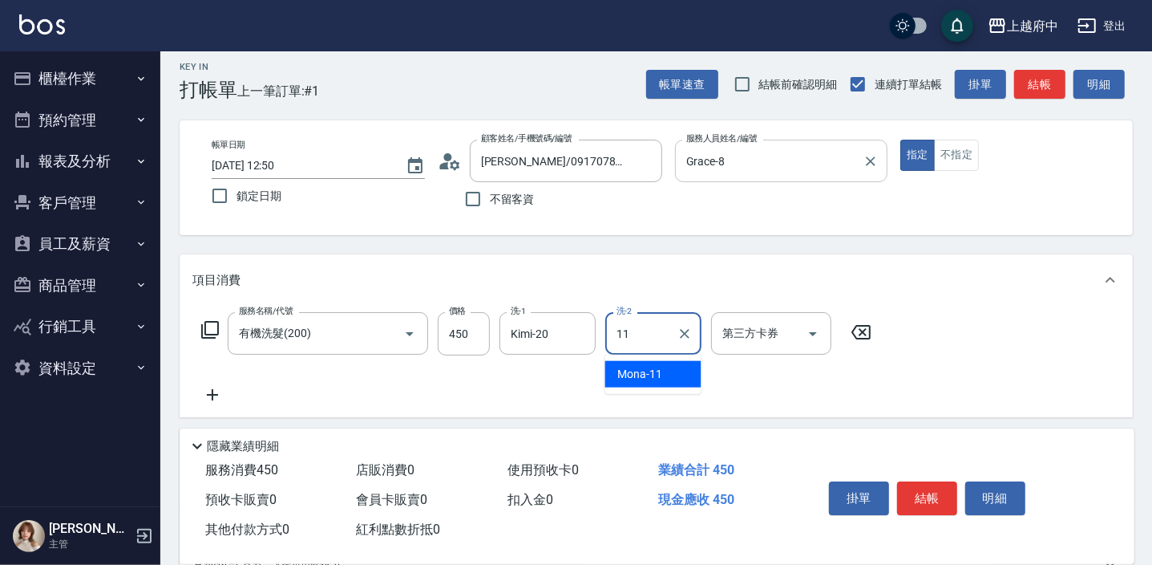
type input "Mona-11"
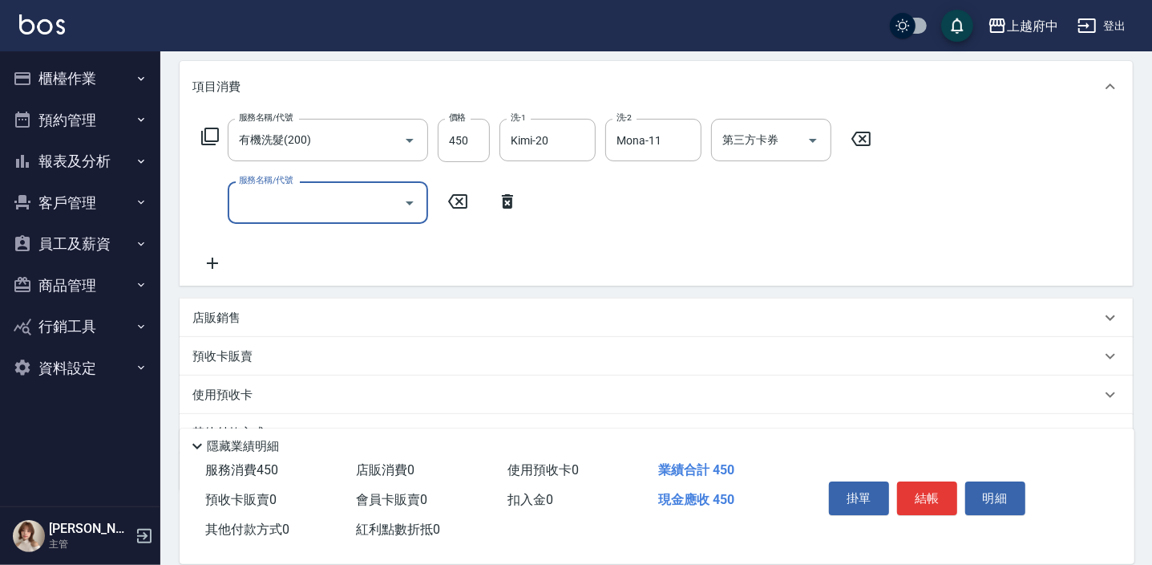
scroll to position [228, 0]
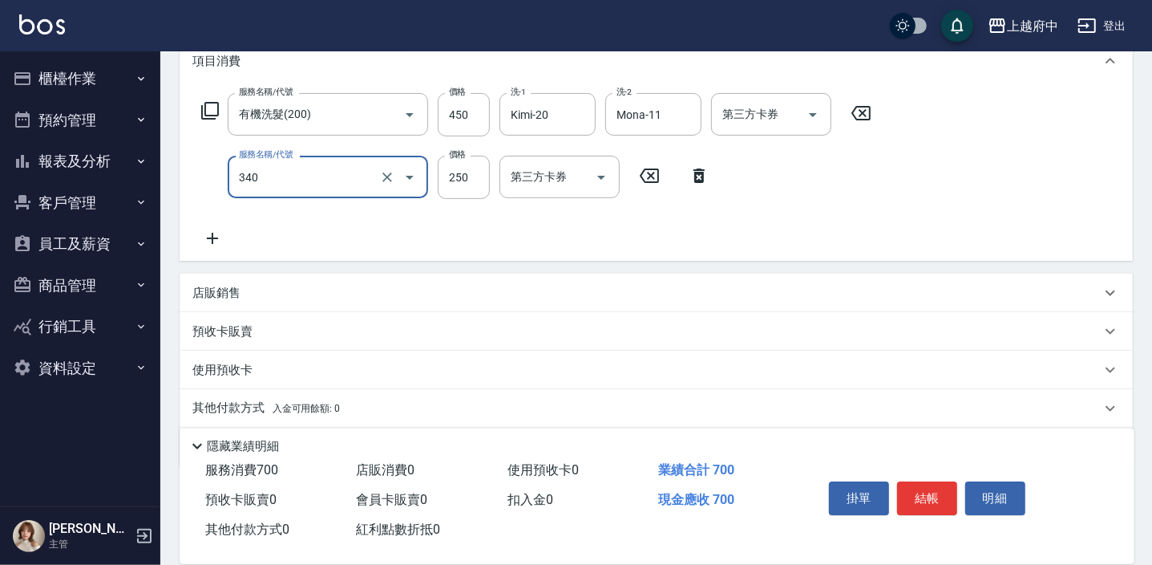
type input "剪髮(340)"
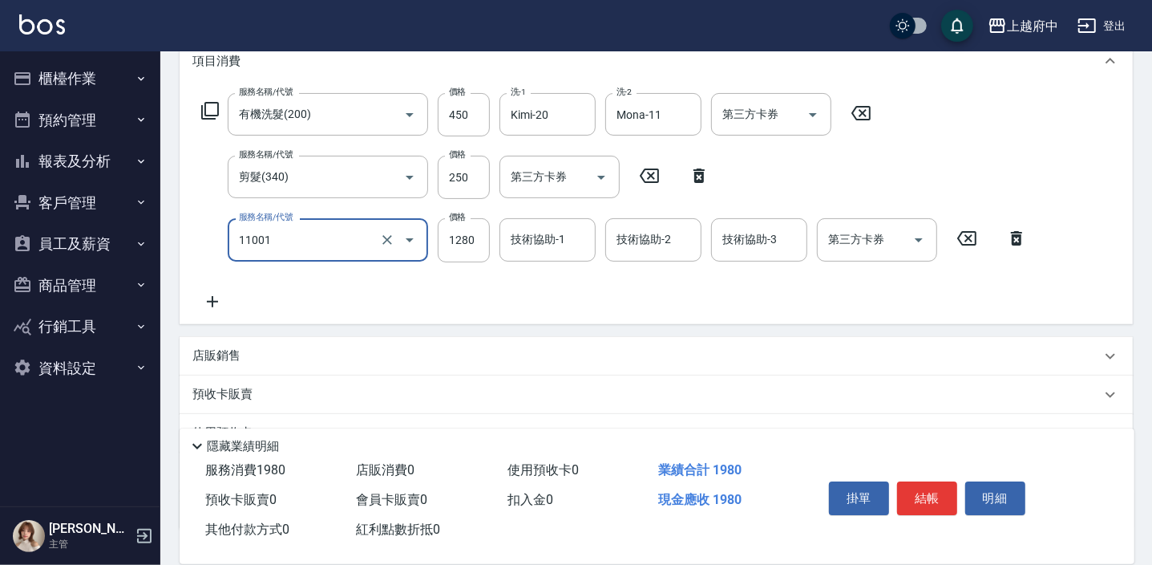
type input "燙髮S(11001)"
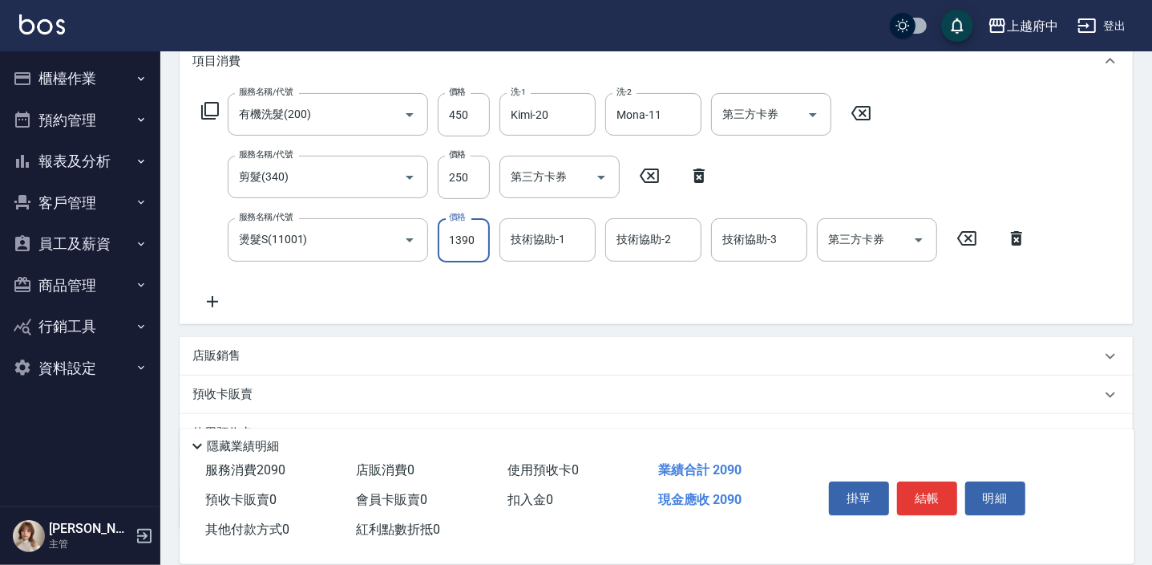
type input "1390"
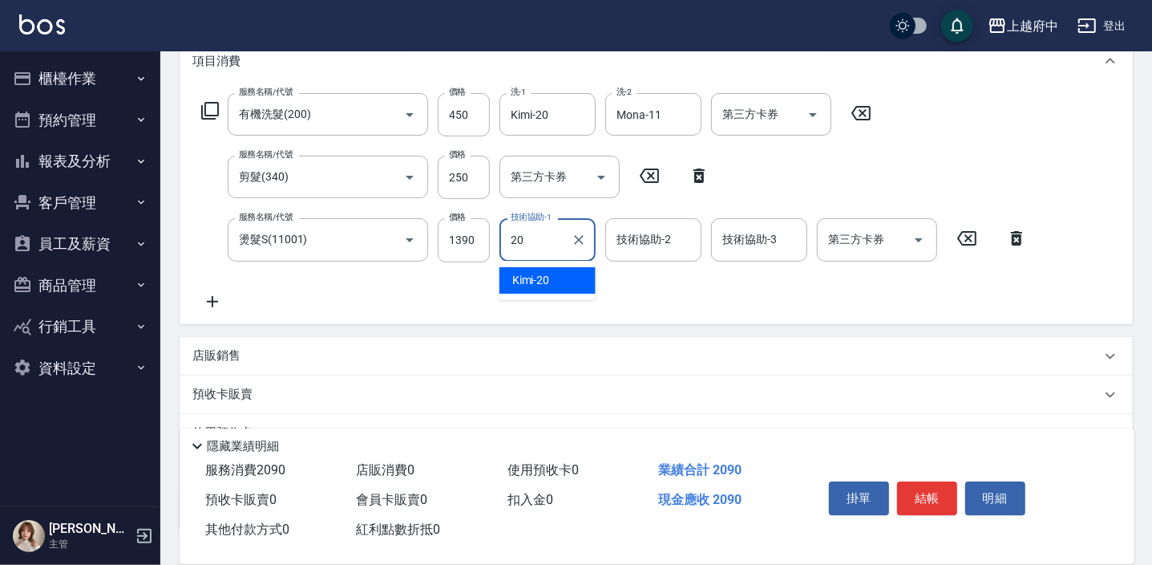
type input "Kimi-20"
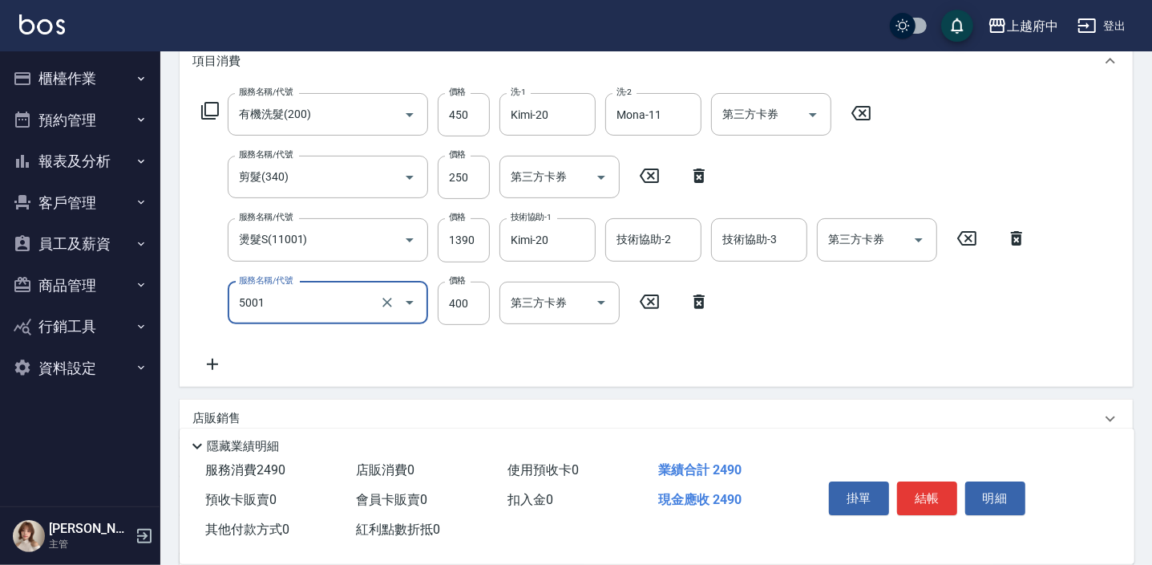
type input "側邊壓貼(5001)"
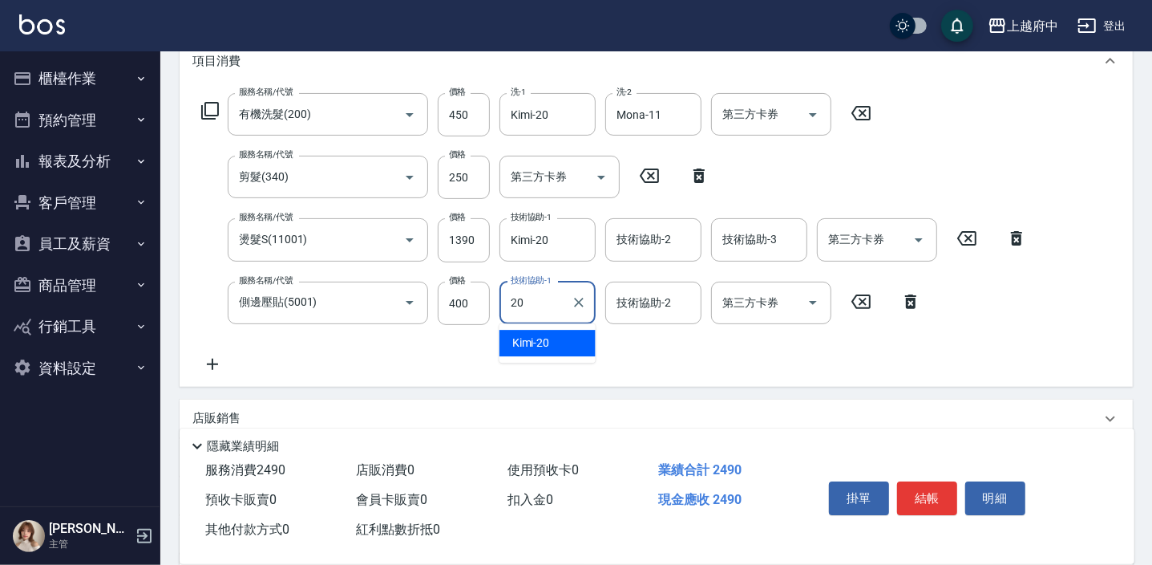
type input "Kimi-20"
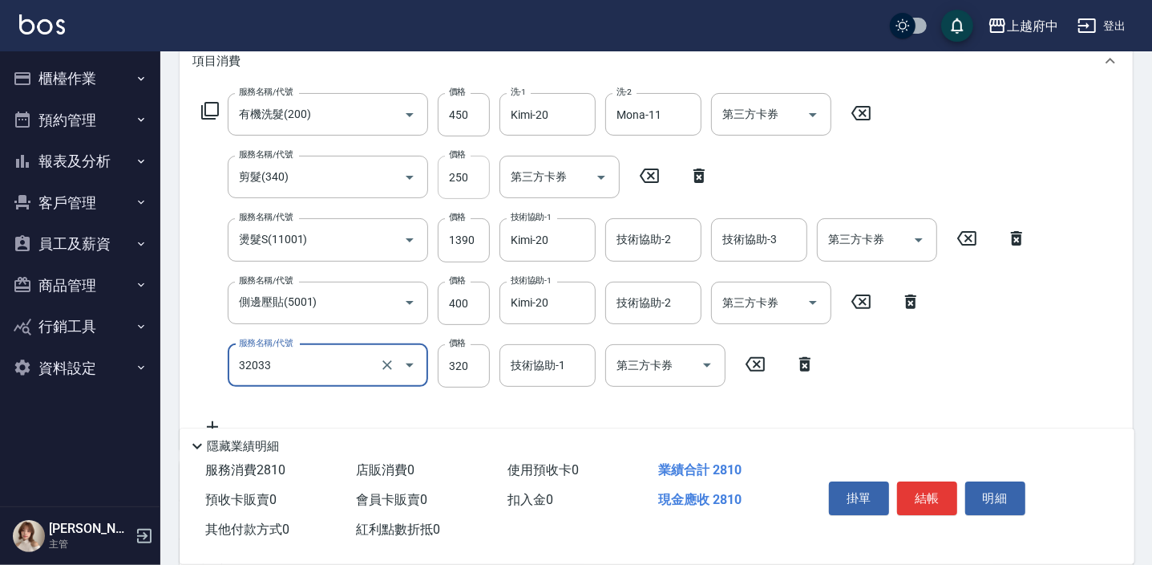
type input "頭皮隔離液(32033)"
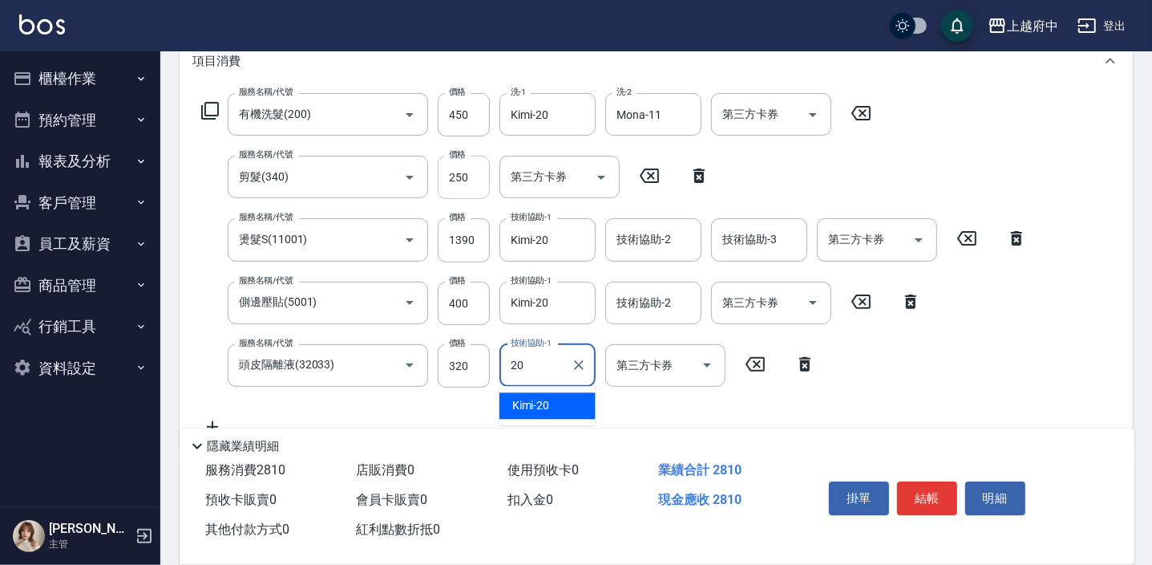
type input "Kimi-20"
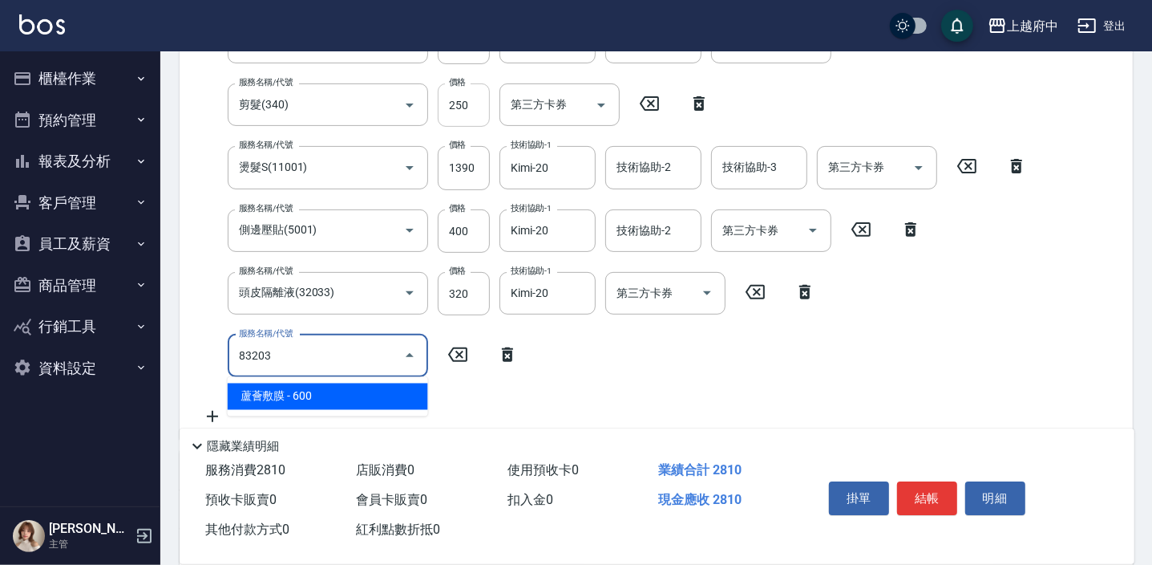
scroll to position [301, 0]
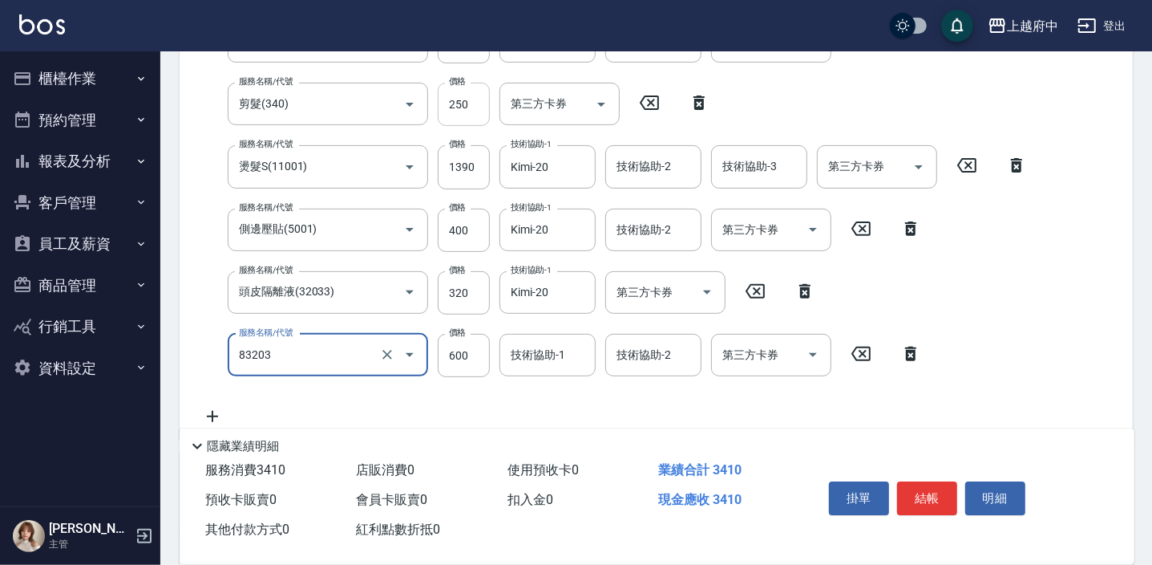
type input "蘆薈敷膜(83203)"
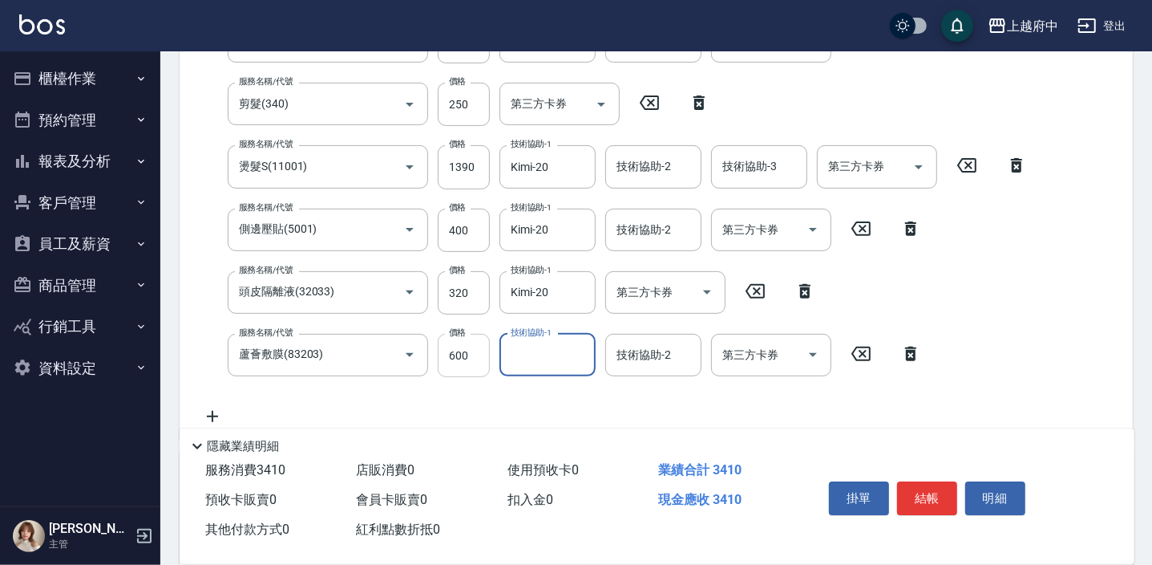
click at [465, 353] on input "600" at bounding box center [464, 355] width 52 height 43
type input "480"
type input "Kimi-20"
click at [552, 404] on div "服務名稱/代號 有機洗髮(200) 服務名稱/代號 價格 450 價格 洗-1 Kimi-20 洗-1 洗-2 Mona-11 洗-2 第三方卡券 第三方卡券…" at bounding box center [614, 223] width 844 height 406
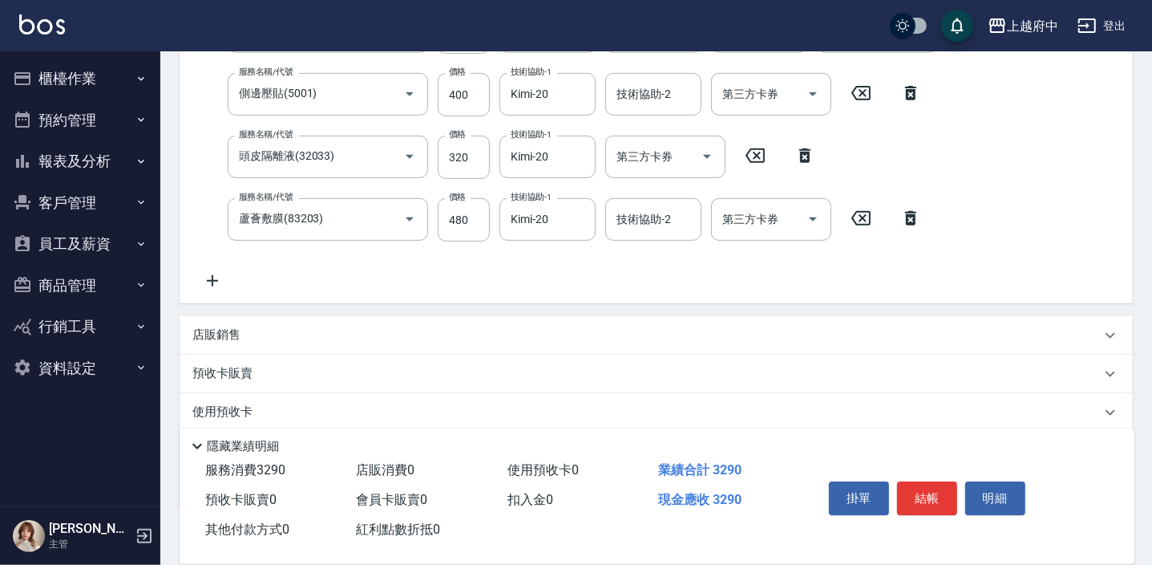
scroll to position [447, 0]
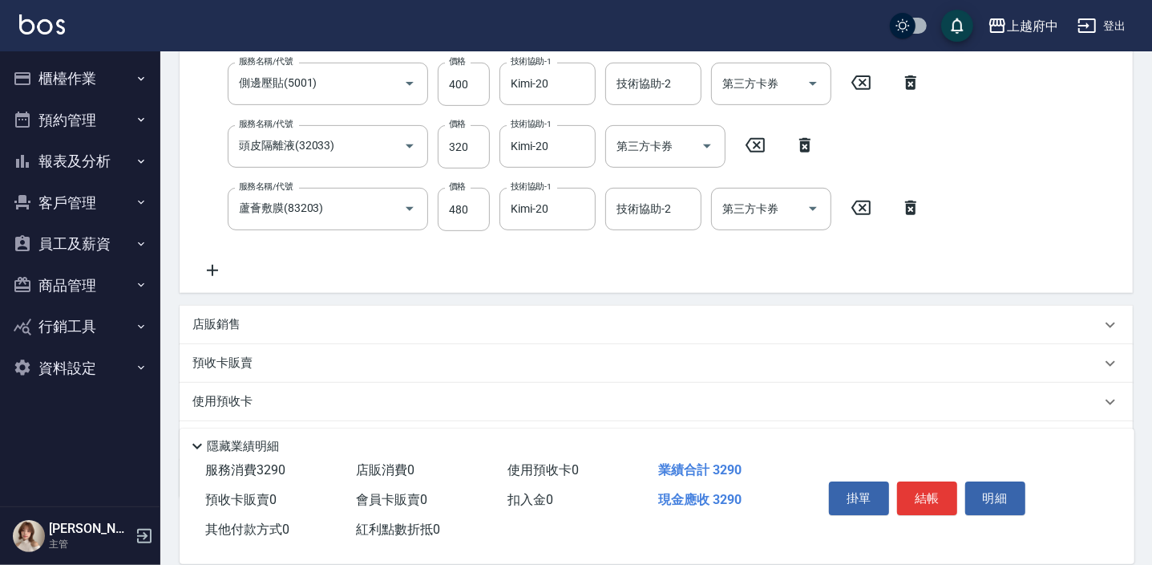
click at [210, 324] on p "店販銷售" at bounding box center [216, 324] width 48 height 17
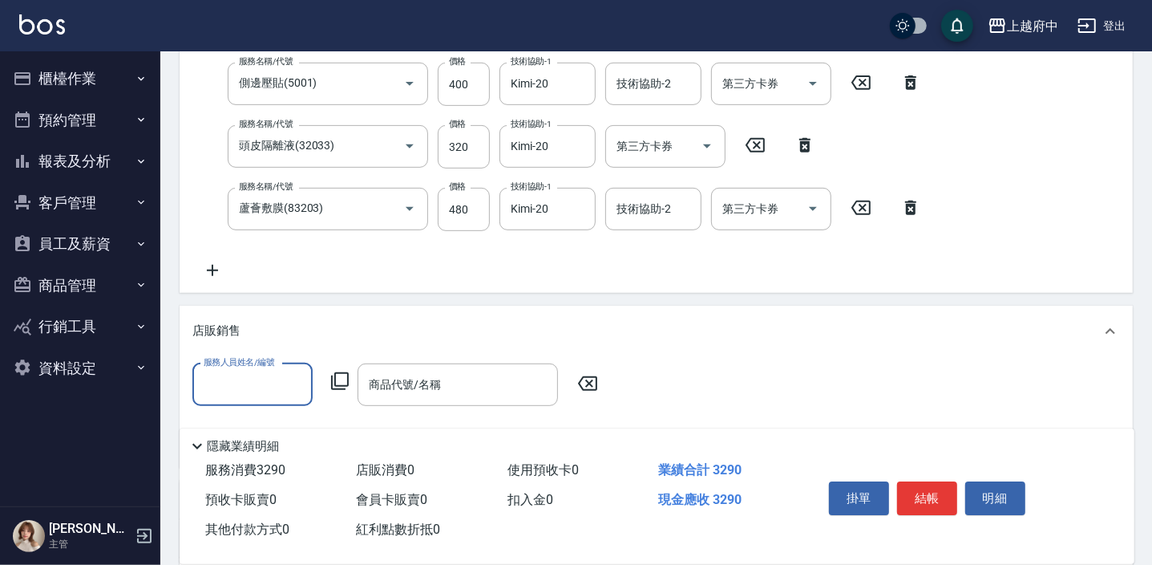
scroll to position [0, 0]
type input "Grace-8"
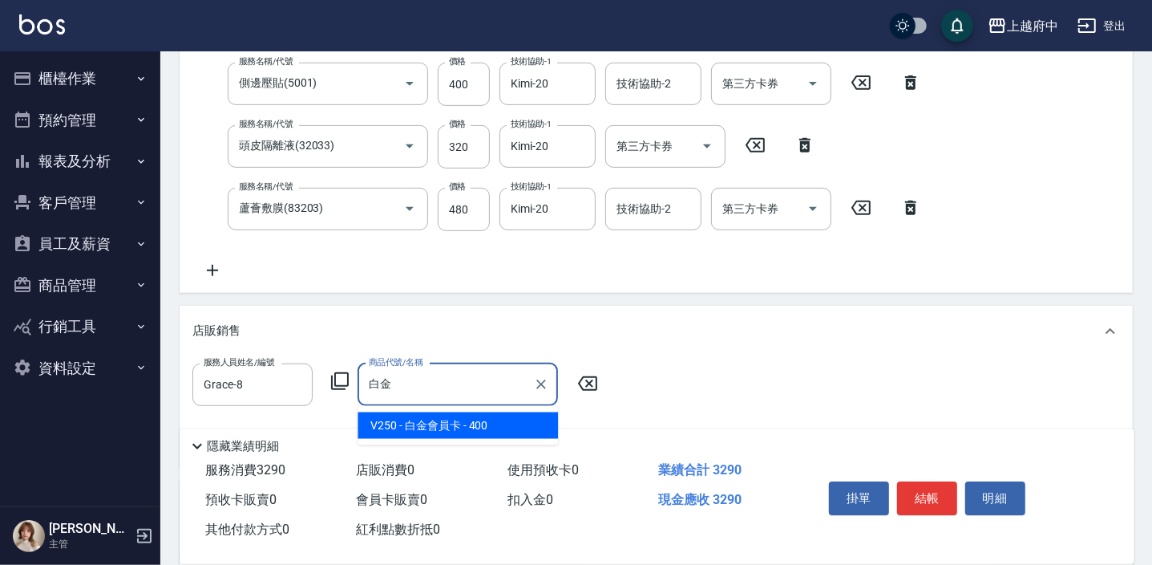
click at [413, 417] on span "V250 - 白金會員卡 - 400" at bounding box center [458, 425] width 200 height 26
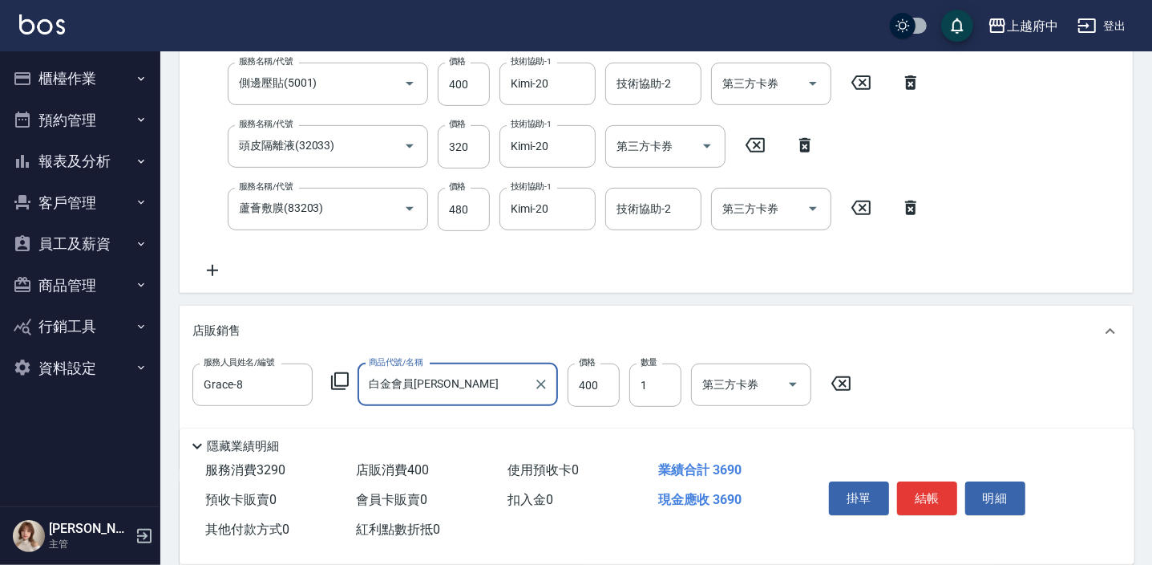
type input "白金會員[PERSON_NAME]"
click at [529, 416] on div "服務人員姓名/編號 Grace-8 服務人員姓名/編號 商品代號/名稱 白金會員卡 商品代號/名稱 價格 400 價格 數量 1 數量 第三方卡券 第三方卡券" at bounding box center [656, 409] width 928 height 92
click at [890, 405] on div "服務人員姓名/編號 Grace-8 服務人員姓名/編號 商品代號/名稱 白金會員卡 商品代號/名稱 價格 400 價格 數量 1 數量 第三方卡券 第三方卡券" at bounding box center [656, 409] width 928 height 92
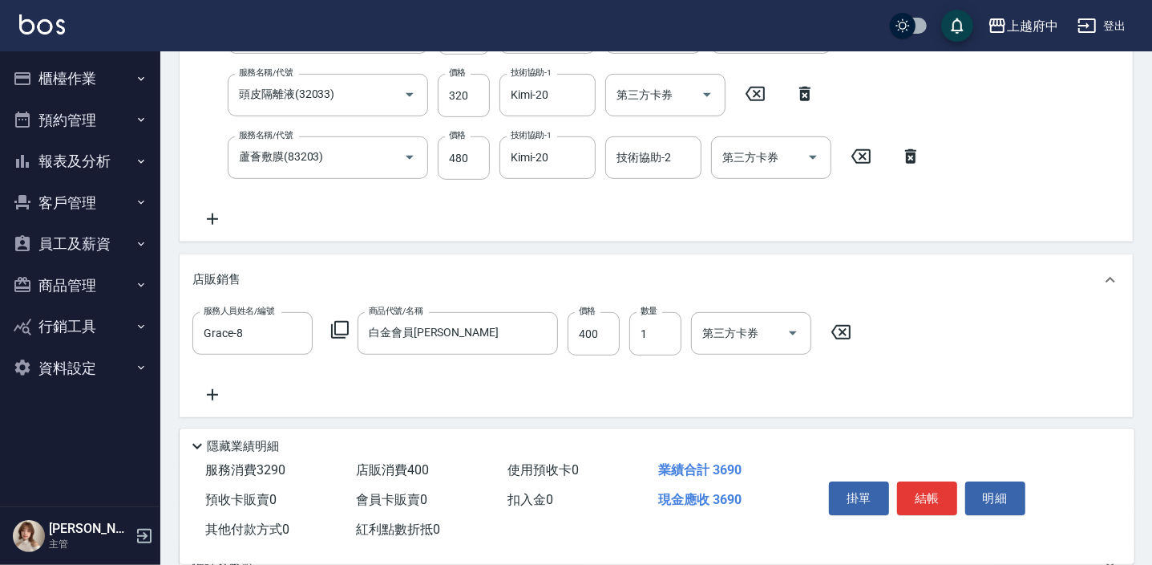
scroll to position [520, 0]
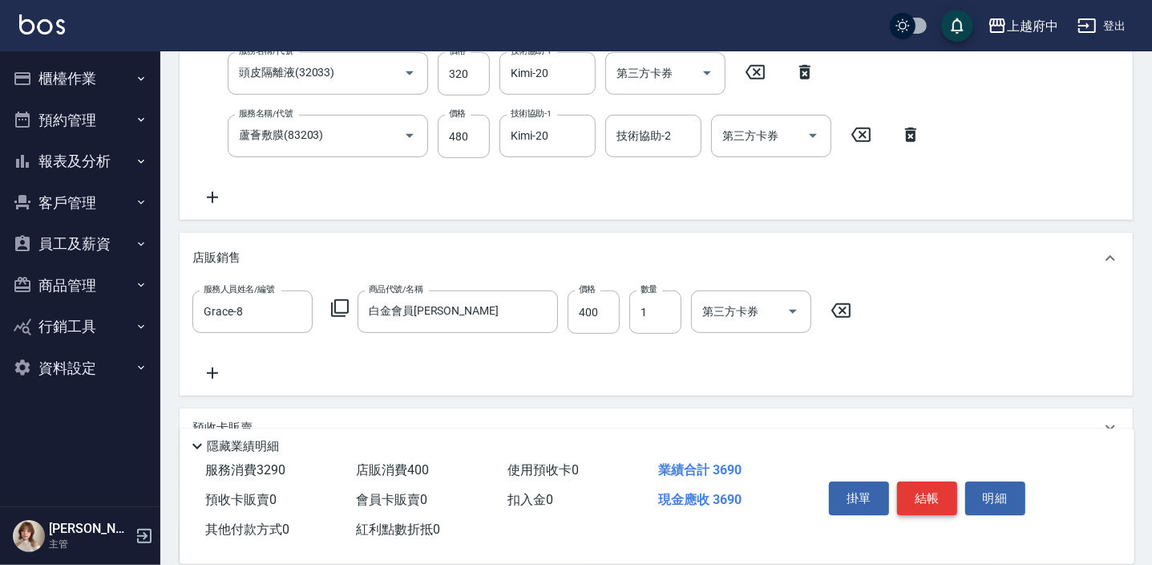
click at [928, 496] on button "結帳" at bounding box center [927, 498] width 60 height 34
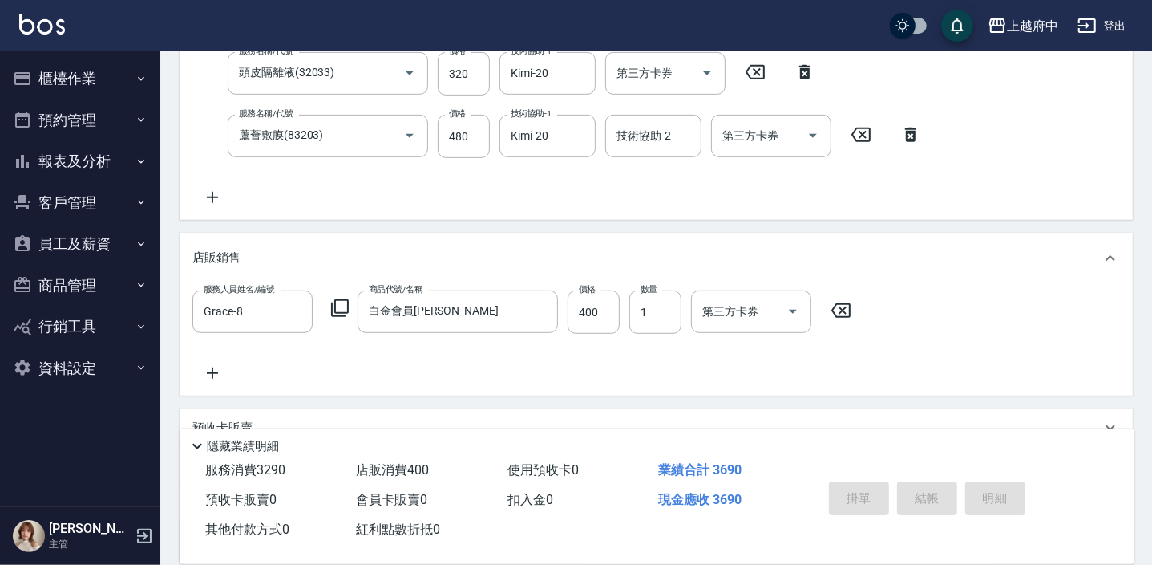
type input "[DATE] 12:54"
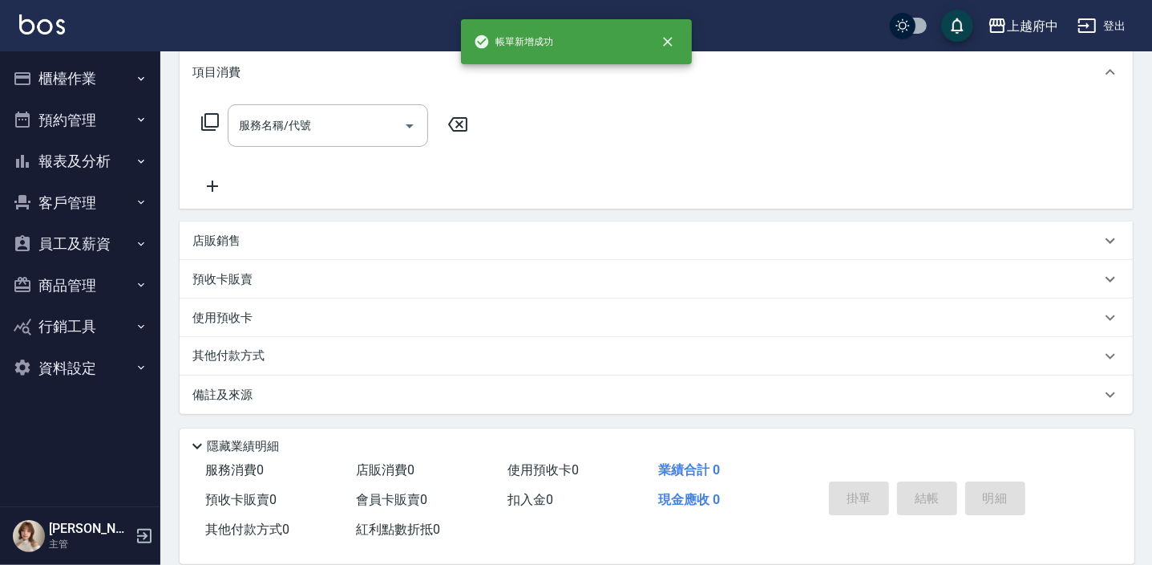
scroll to position [0, 0]
